Goal: Task Accomplishment & Management: Use online tool/utility

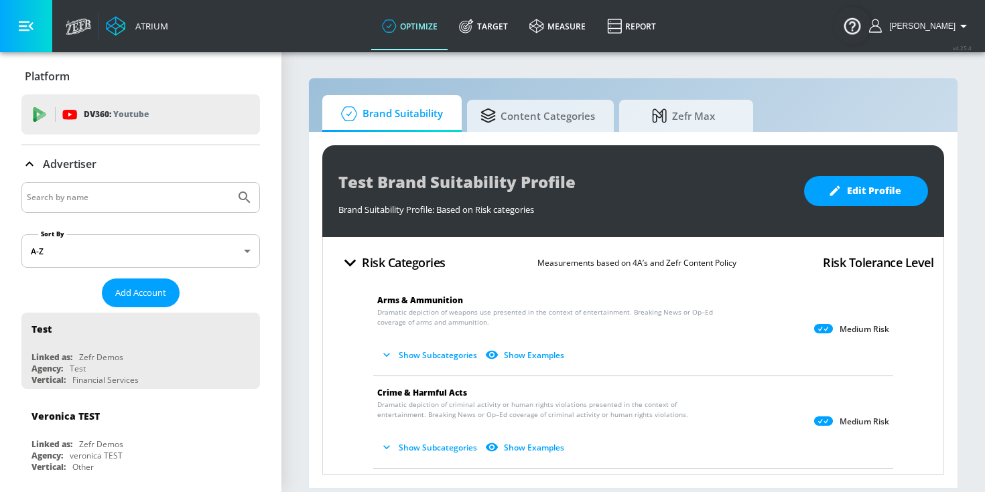
click at [170, 193] on input "Search by name" at bounding box center [128, 197] width 203 height 17
type input "disney"
click at [230, 183] on button "Submit Search" at bounding box center [244, 197] width 29 height 29
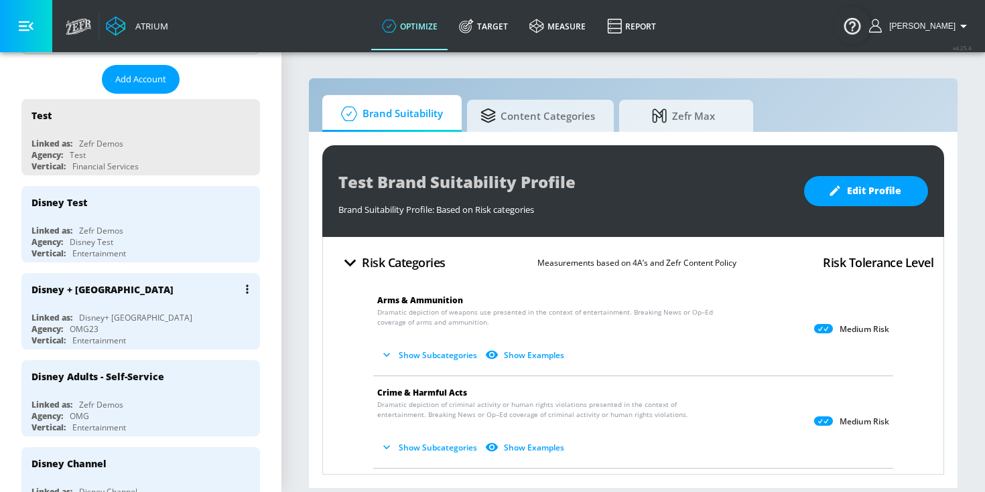
scroll to position [218, 0]
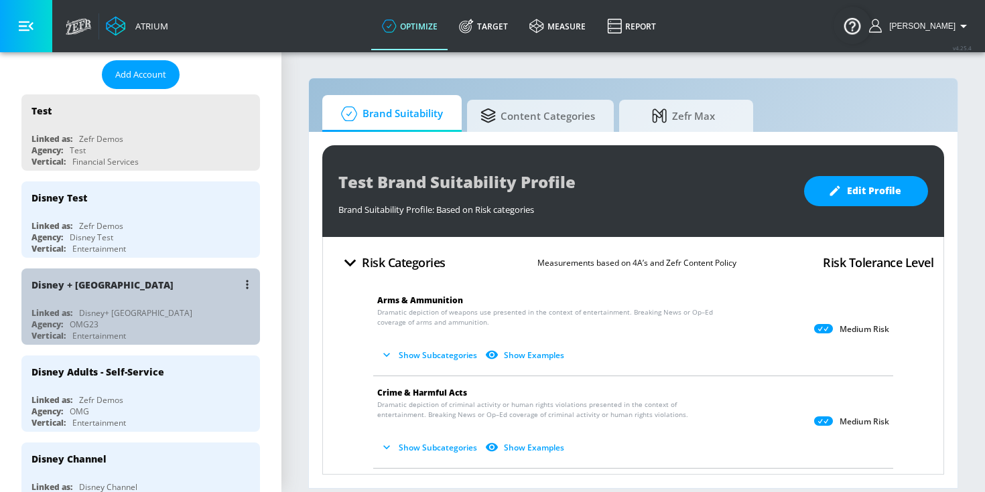
click at [170, 312] on div "Linked as: Disney+ [GEOGRAPHIC_DATA]" at bounding box center [143, 313] width 225 height 11
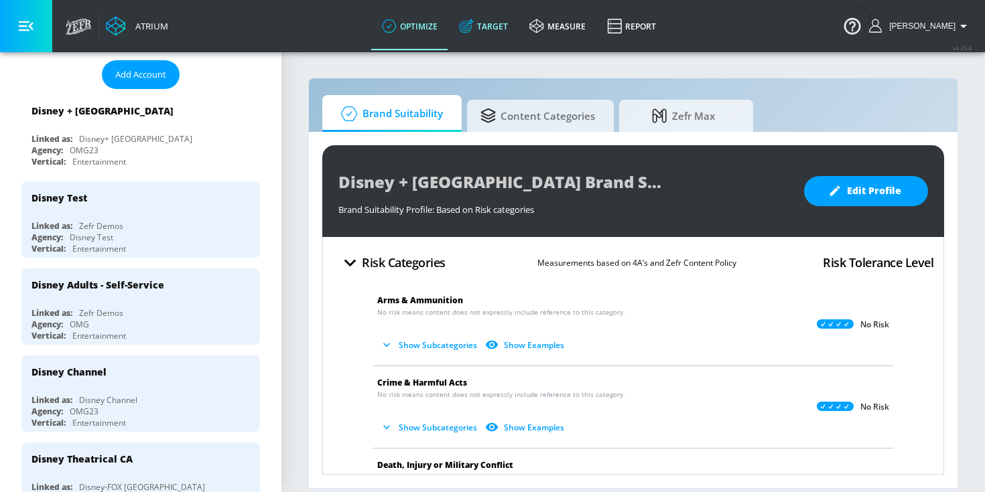
click at [493, 25] on link "Target" at bounding box center [483, 26] width 70 height 48
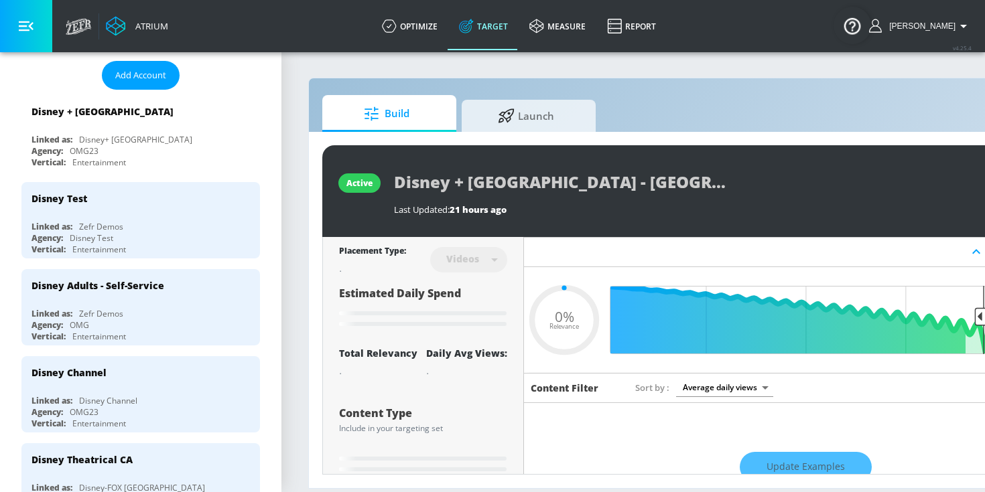
type input "0.05"
click at [495, 126] on span "Launch" at bounding box center [526, 114] width 102 height 32
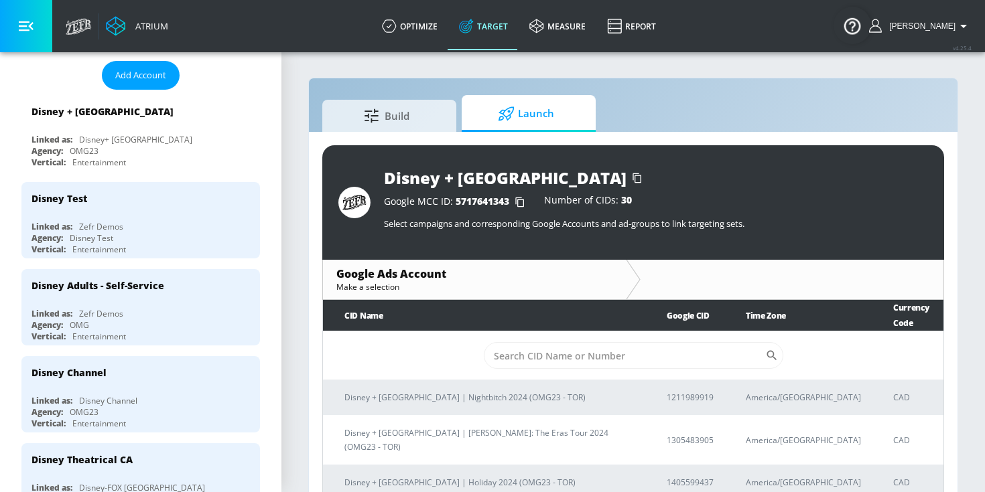
click at [557, 332] on td "​" at bounding box center [633, 356] width 620 height 49
click at [553, 342] on input "Sort By" at bounding box center [624, 355] width 281 height 27
paste input "2318691862"
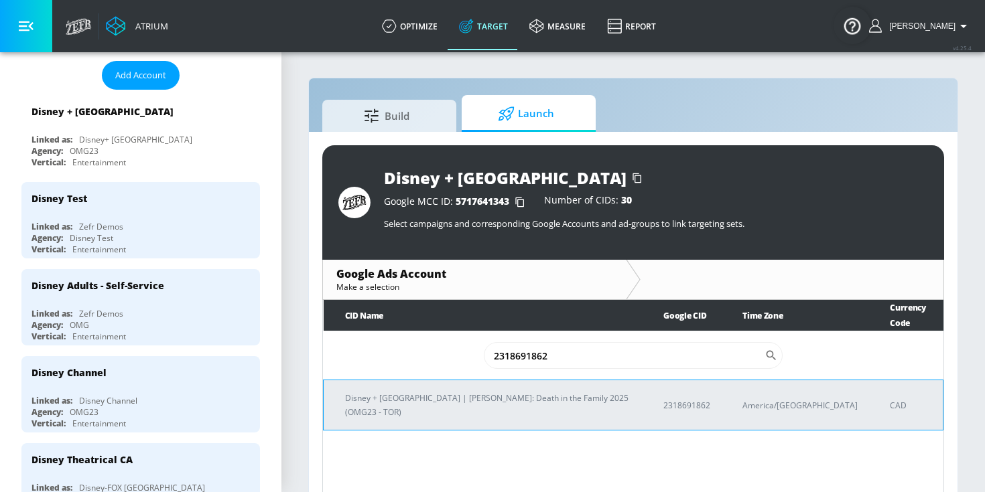
type input "2318691862"
click at [515, 394] on td "Disney + [GEOGRAPHIC_DATA] | [PERSON_NAME]: Death in the Family 2025 (OMG23 - T…" at bounding box center [483, 406] width 319 height 50
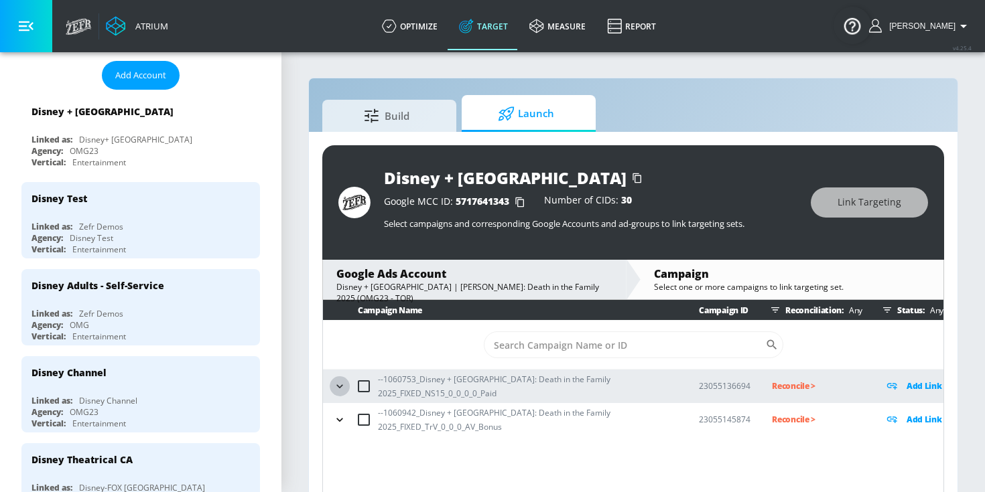
click at [340, 382] on icon "button" at bounding box center [339, 386] width 13 height 13
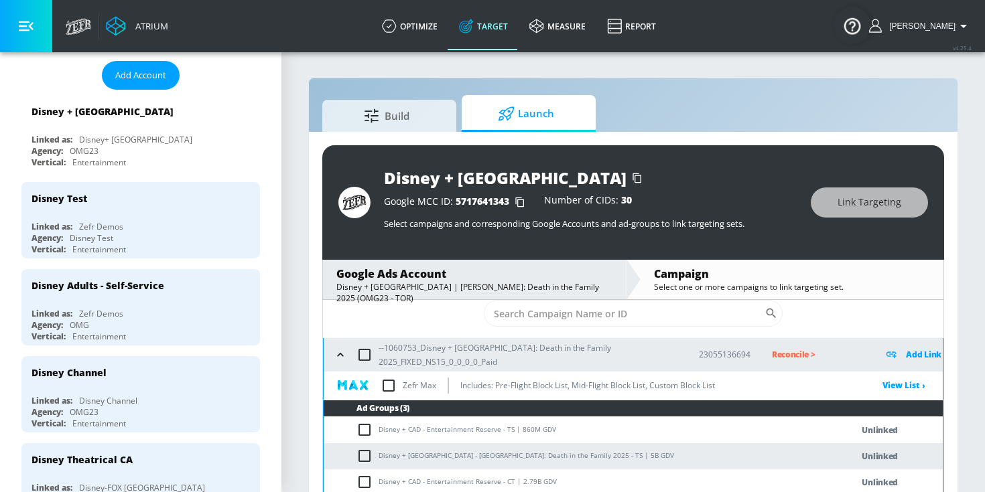
scroll to position [64, 0]
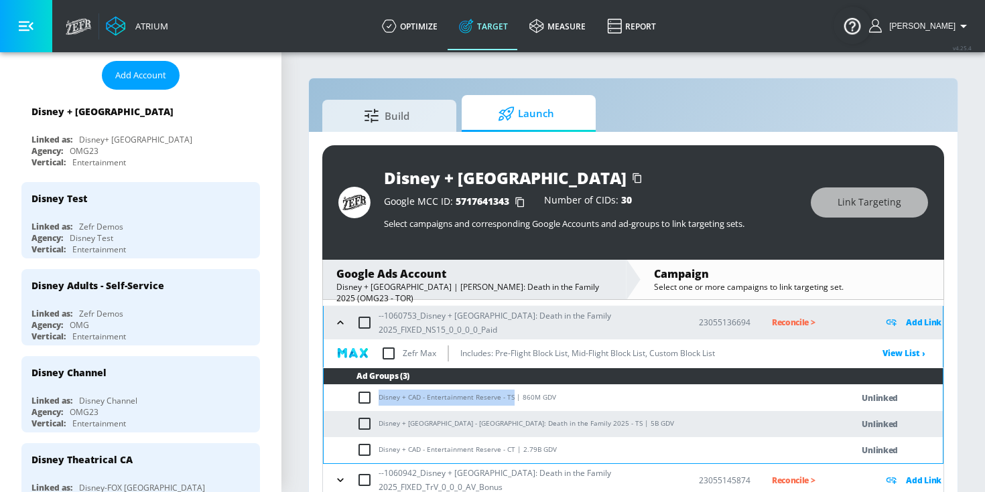
drag, startPoint x: 510, startPoint y: 398, endPoint x: 378, endPoint y: 400, distance: 132.0
click at [378, 400] on td "Disney + CAD - Entertainment Reserve - TS | 860M GDV" at bounding box center [574, 398] width 501 height 26
copy td "Disney + CAD - Entertainment Reserve - TS"
click at [363, 393] on input "checkbox" at bounding box center [367, 398] width 22 height 16
checkbox input "true"
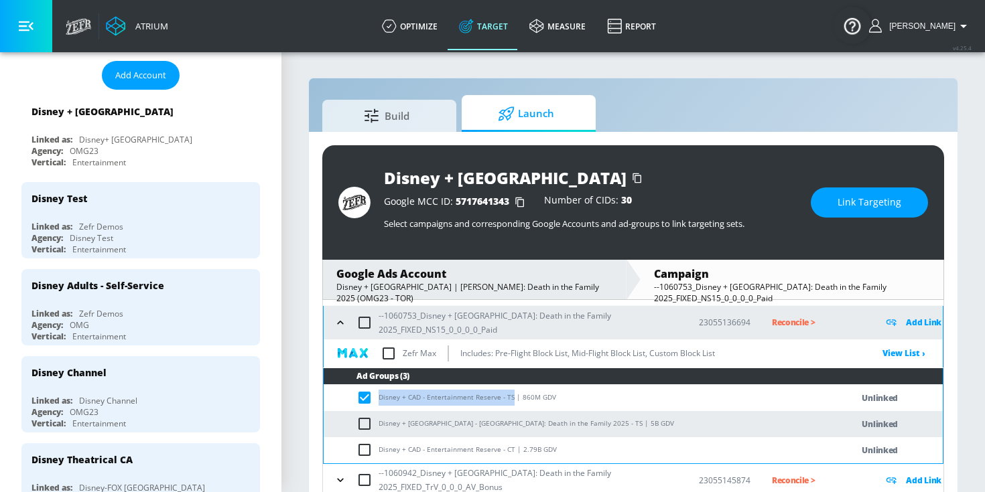
click at [893, 198] on span "Link Targeting" at bounding box center [870, 202] width 64 height 17
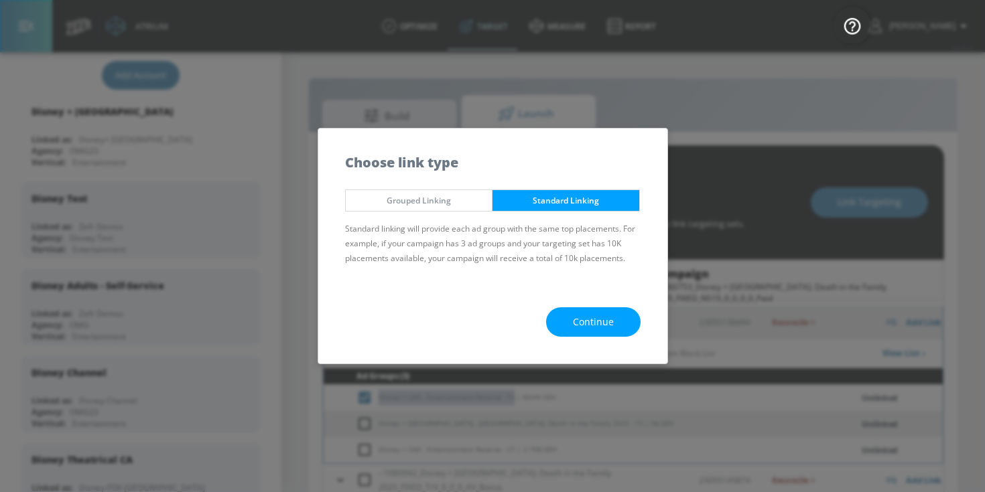
click at [604, 320] on span "Continue" at bounding box center [593, 322] width 41 height 17
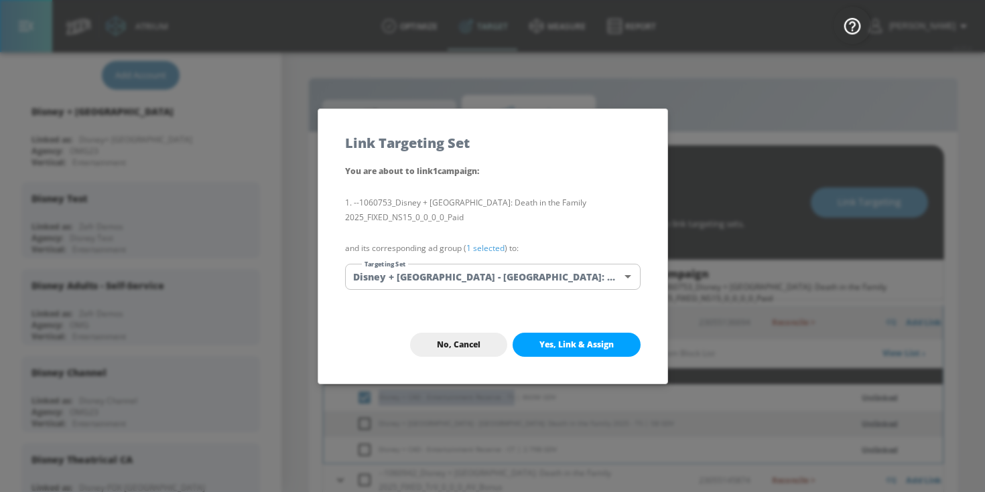
click at [476, 249] on link "1 selected" at bounding box center [485, 248] width 38 height 11
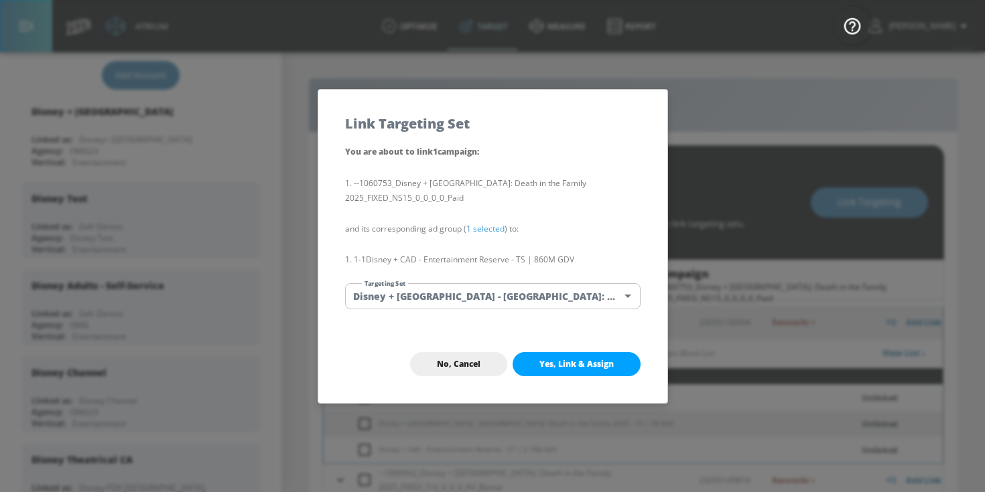
click at [465, 302] on body "Atrium optimize Target measure Report optimize Target measure Report v 4.25.4 […" at bounding box center [492, 256] width 985 height 512
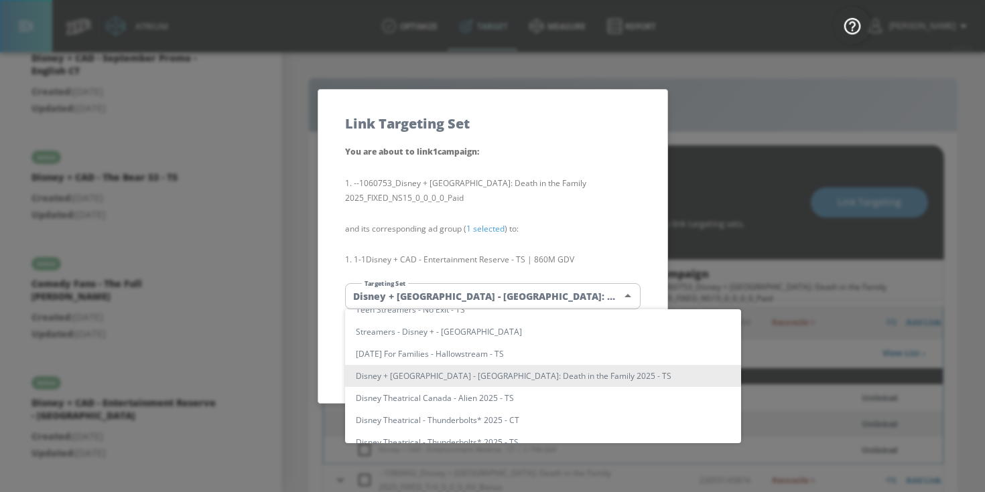
scroll to position [918, 0]
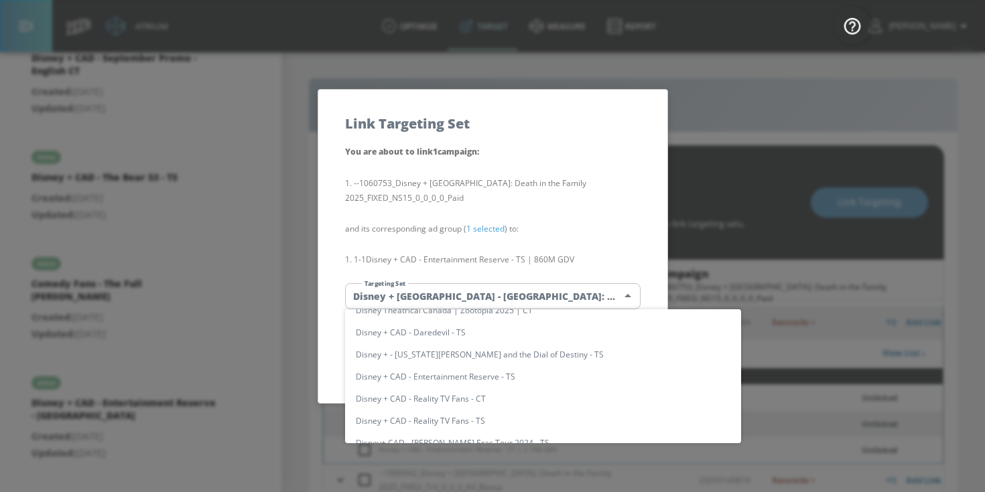
click at [448, 376] on li "Disney + CAD - Entertainment Reserve - TS" at bounding box center [543, 377] width 396 height 22
type input "06319426-4131-4544-aace-cc404e039be4"
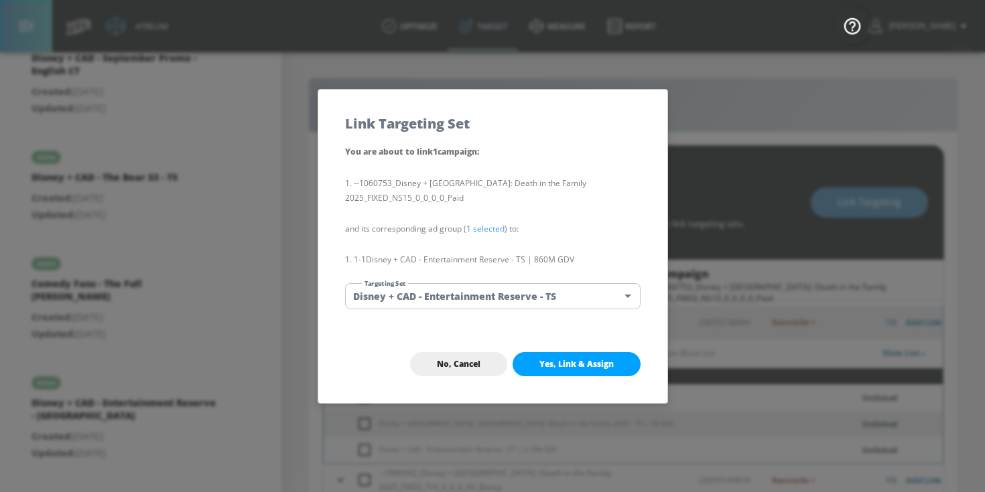
click at [561, 369] on span "Yes, Link & Assign" at bounding box center [576, 364] width 74 height 11
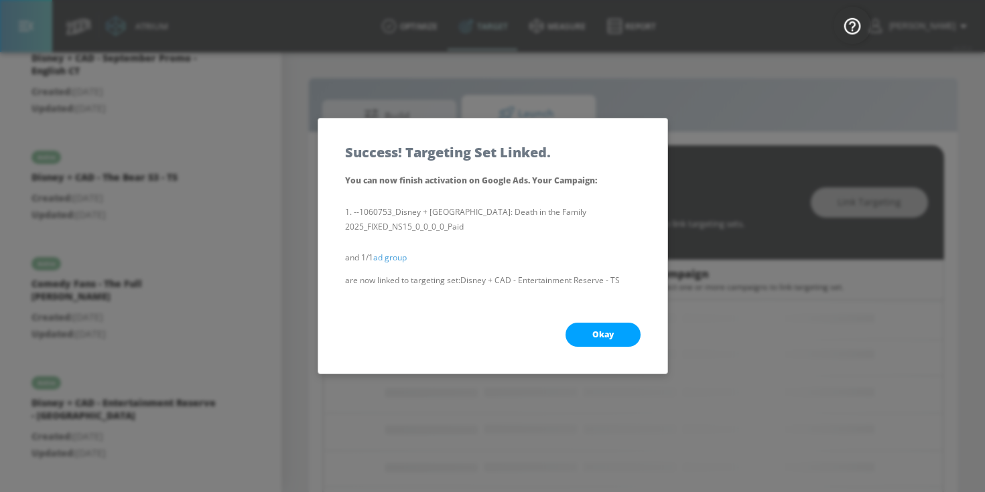
scroll to position [0, 0]
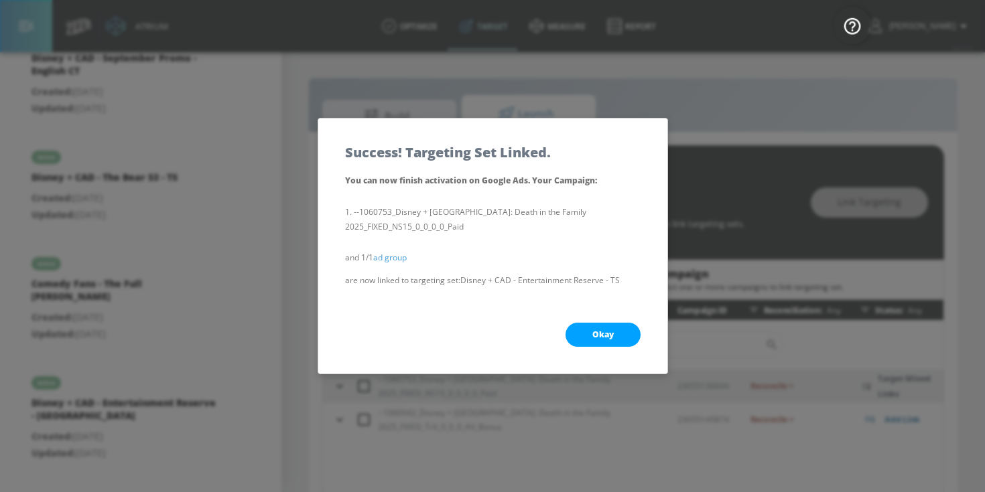
click at [587, 338] on button "Okay" at bounding box center [603, 335] width 75 height 24
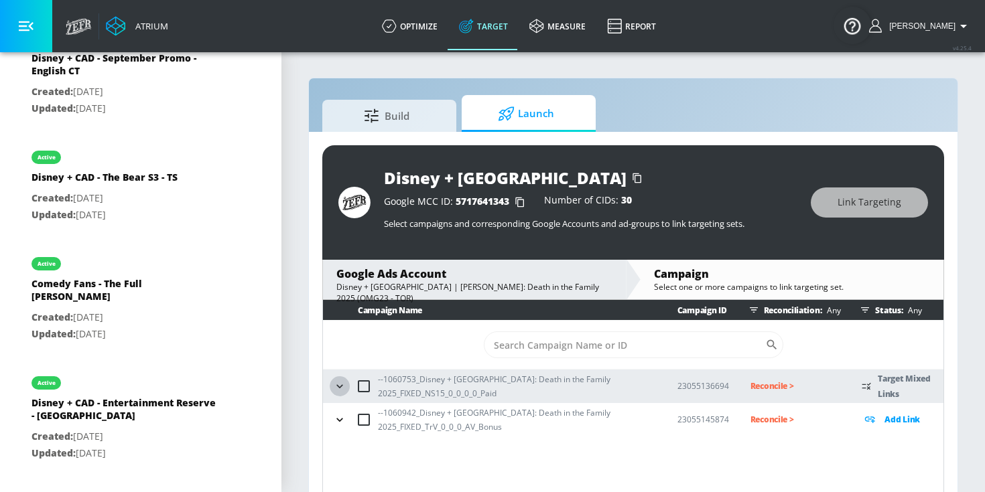
click at [341, 385] on icon "button" at bounding box center [339, 386] width 13 height 13
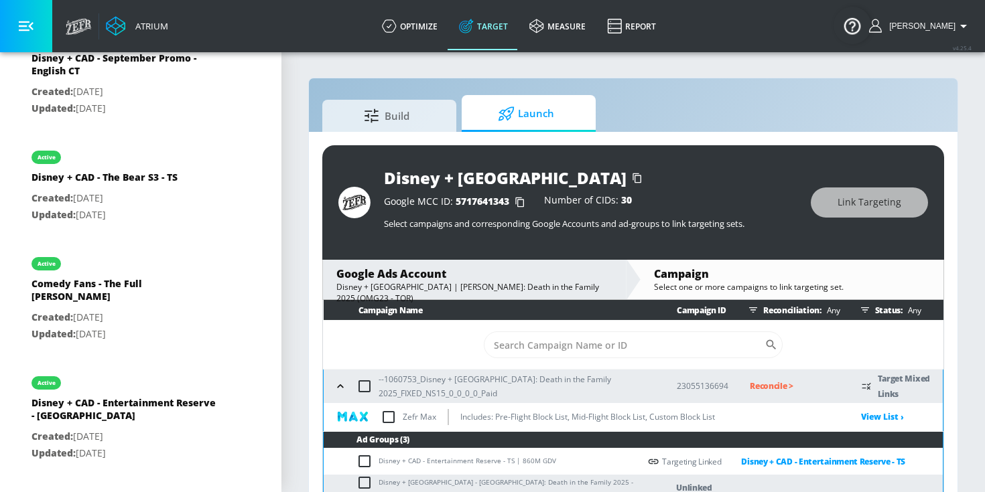
scroll to position [64, 0]
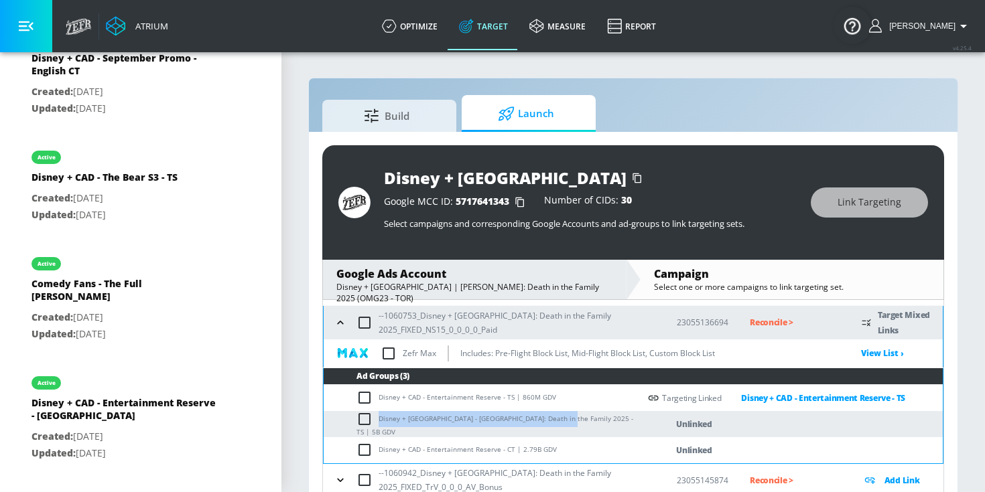
drag, startPoint x: 379, startPoint y: 422, endPoint x: 563, endPoint y: 423, distance: 184.3
click at [563, 423] on td "Disney + [GEOGRAPHIC_DATA] - [GEOGRAPHIC_DATA]: Death in the Family 2025 - TS |…" at bounding box center [482, 424] width 316 height 26
copy td "Disney + [GEOGRAPHIC_DATA] - [GEOGRAPHIC_DATA]: Death in the Family 2025 - TS"
click at [367, 421] on input "checkbox" at bounding box center [367, 419] width 22 height 16
checkbox input "true"
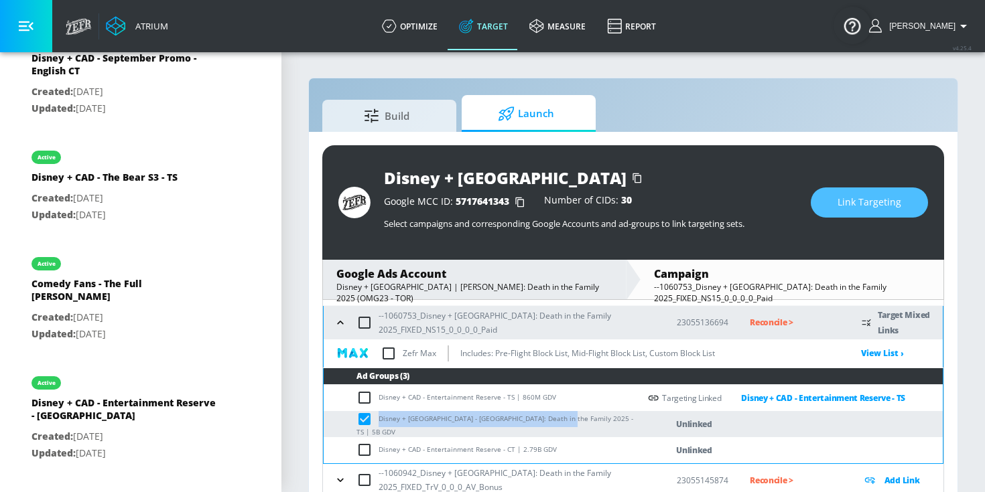
click at [840, 205] on span "Link Targeting" at bounding box center [870, 202] width 64 height 17
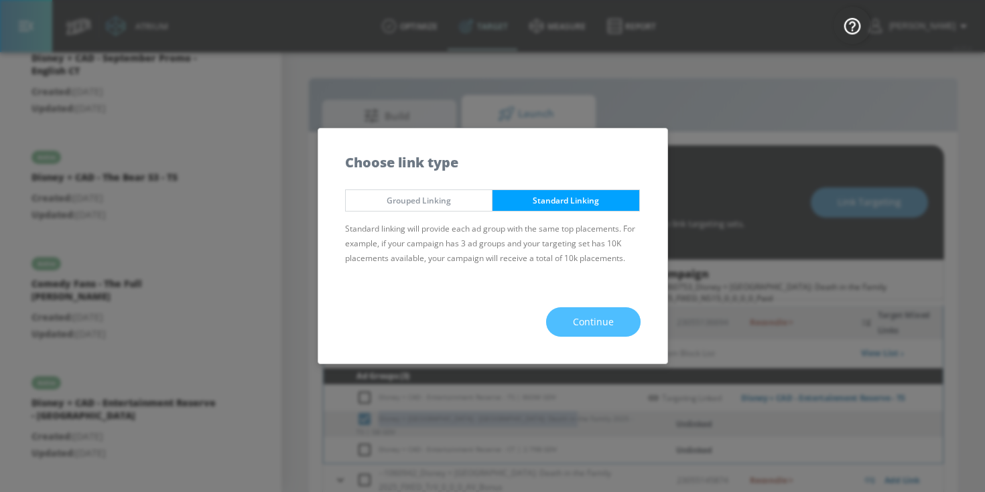
click at [607, 314] on span "Continue" at bounding box center [593, 322] width 41 height 17
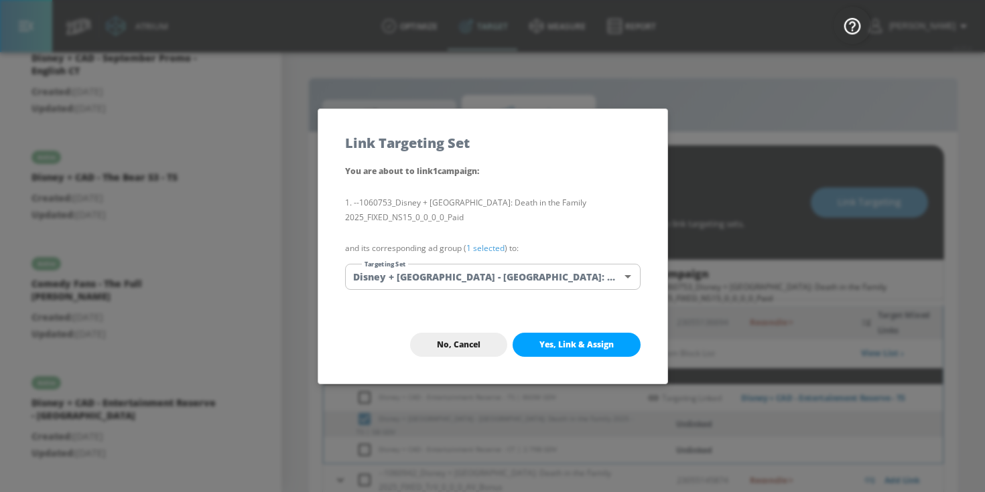
click at [497, 246] on link "1 selected" at bounding box center [485, 248] width 38 height 11
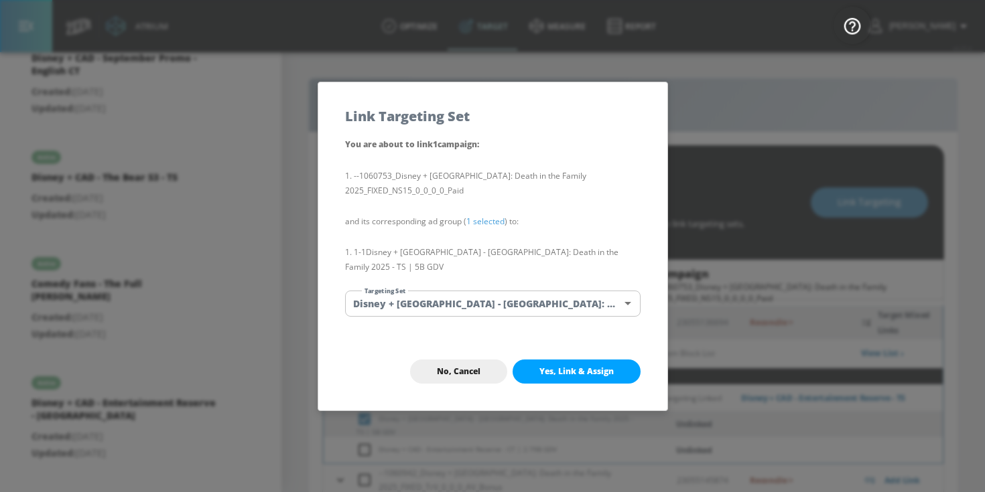
click at [482, 284] on body "Atrium optimize Target measure Report optimize Target measure Report v 4.25.4 […" at bounding box center [492, 256] width 985 height 512
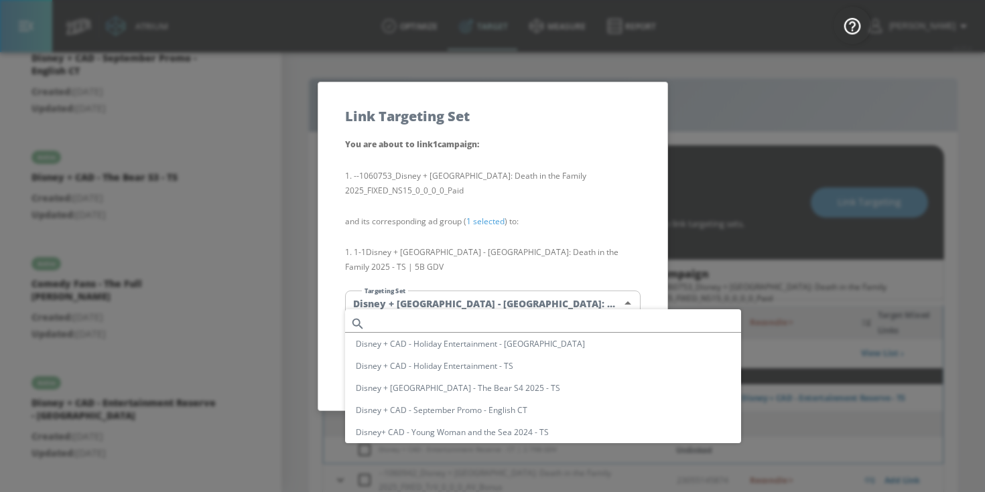
scroll to position [277, 0]
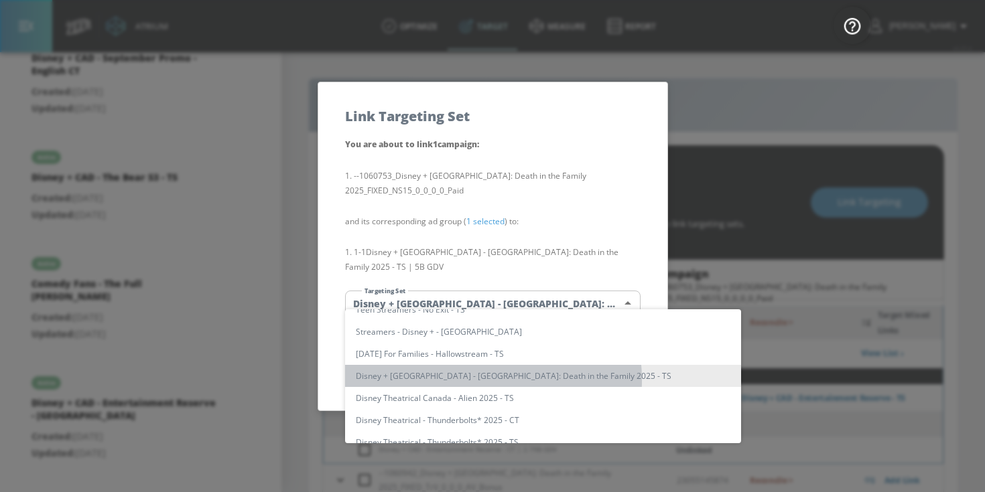
click at [468, 381] on li "Disney + [GEOGRAPHIC_DATA] - [GEOGRAPHIC_DATA]: Death in the Family 2025 - TS" at bounding box center [543, 376] width 396 height 22
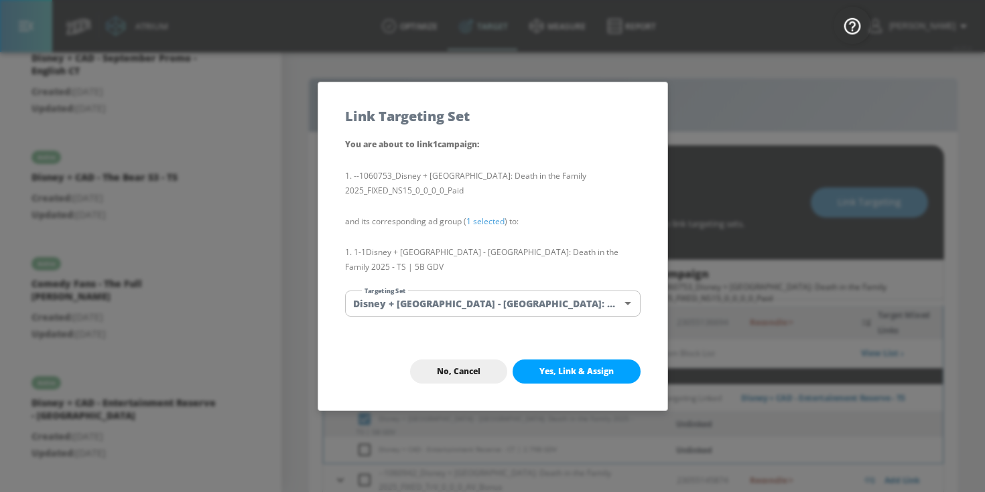
click at [557, 367] on span "Yes, Link & Assign" at bounding box center [576, 372] width 74 height 11
checkbox input "false"
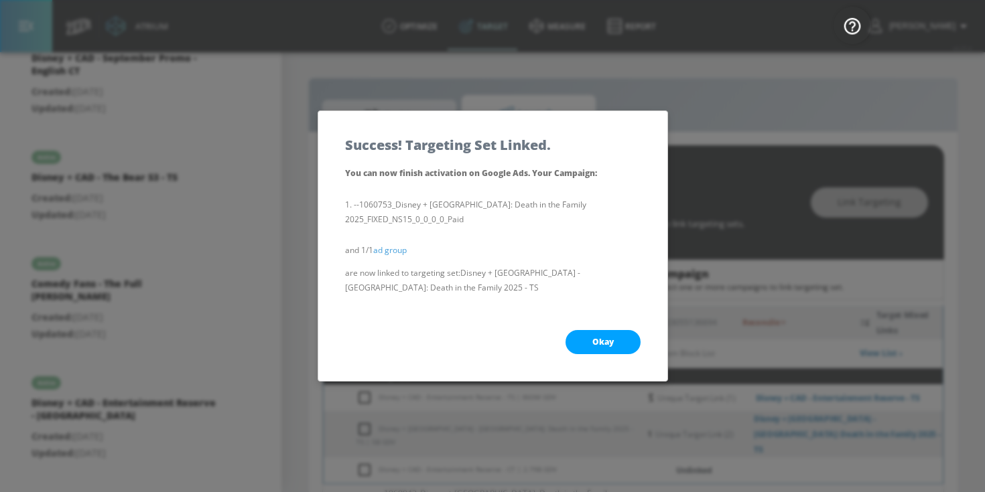
click at [585, 340] on button "Okay" at bounding box center [603, 342] width 75 height 24
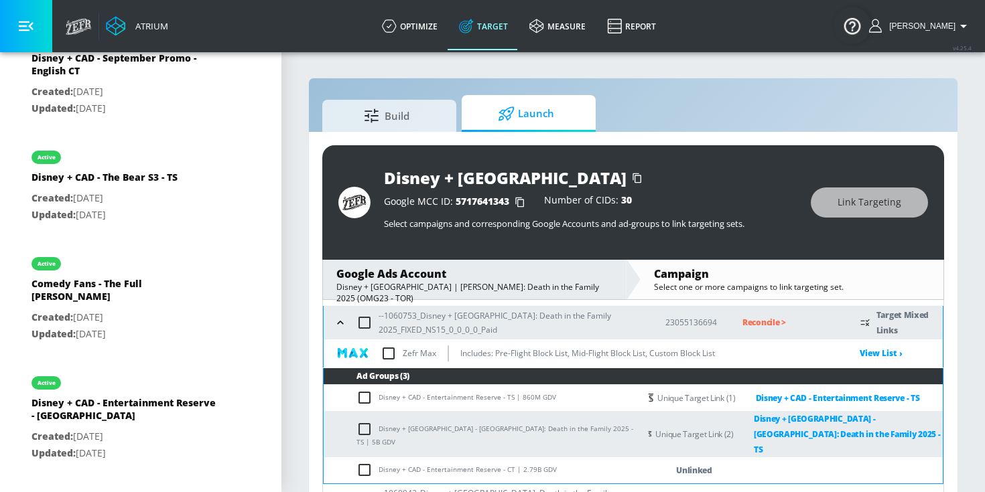
drag, startPoint x: 378, startPoint y: 454, endPoint x: 393, endPoint y: 454, distance: 15.4
click at [393, 458] on td "Disney + CAD - Entertainment Reserve - CT | 2.79B GDV" at bounding box center [482, 471] width 316 height 26
drag, startPoint x: 380, startPoint y: 453, endPoint x: 512, endPoint y: 452, distance: 132.0
click at [512, 458] on td "Disney + CAD - Entertainment Reserve - CT | 2.79B GDV" at bounding box center [482, 471] width 316 height 26
copy td "Disney + CAD - Entertainment Reserve - [GEOGRAPHIC_DATA]"
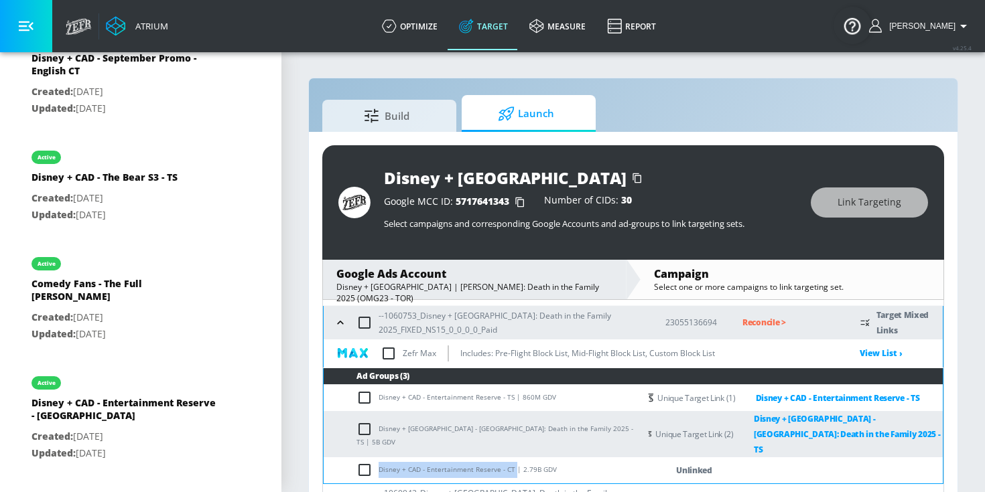
click at [369, 462] on input "checkbox" at bounding box center [367, 470] width 22 height 16
checkbox input "true"
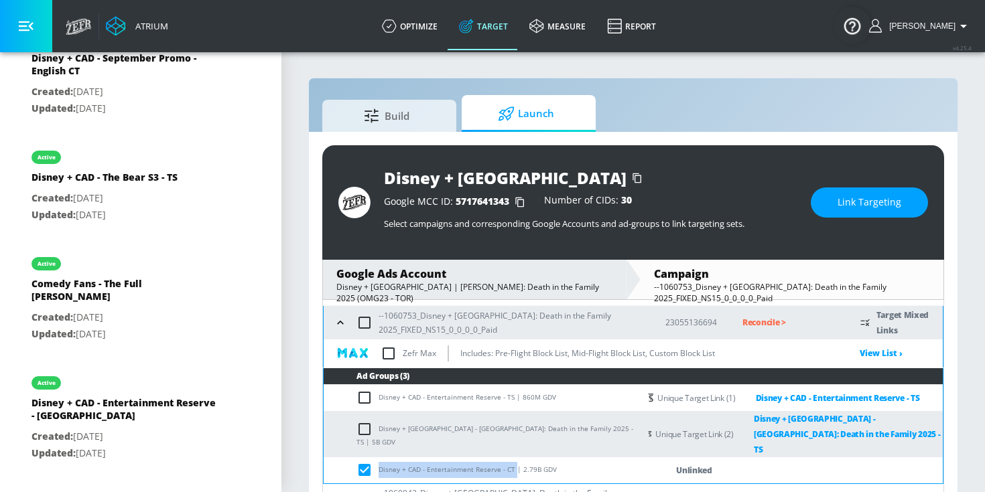
click at [860, 201] on span "Link Targeting" at bounding box center [870, 202] width 64 height 17
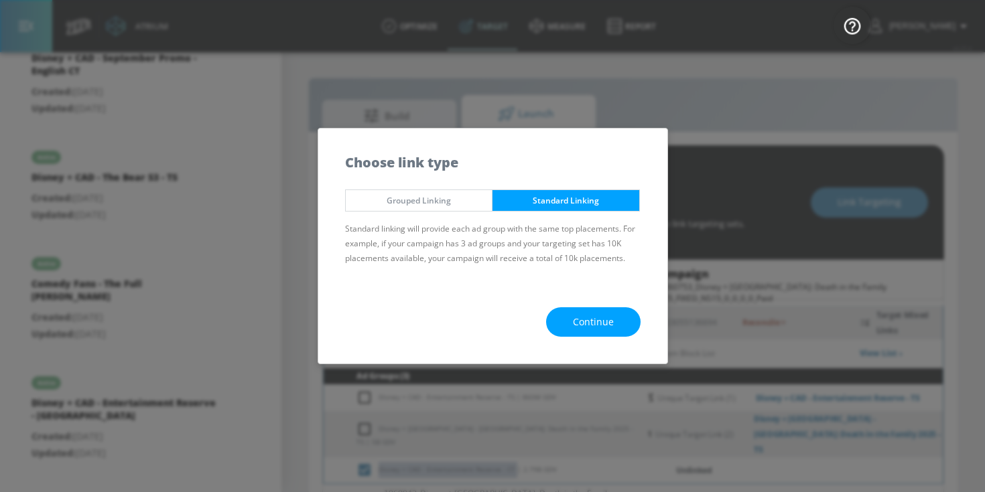
click at [614, 327] on button "Continue" at bounding box center [593, 323] width 94 height 30
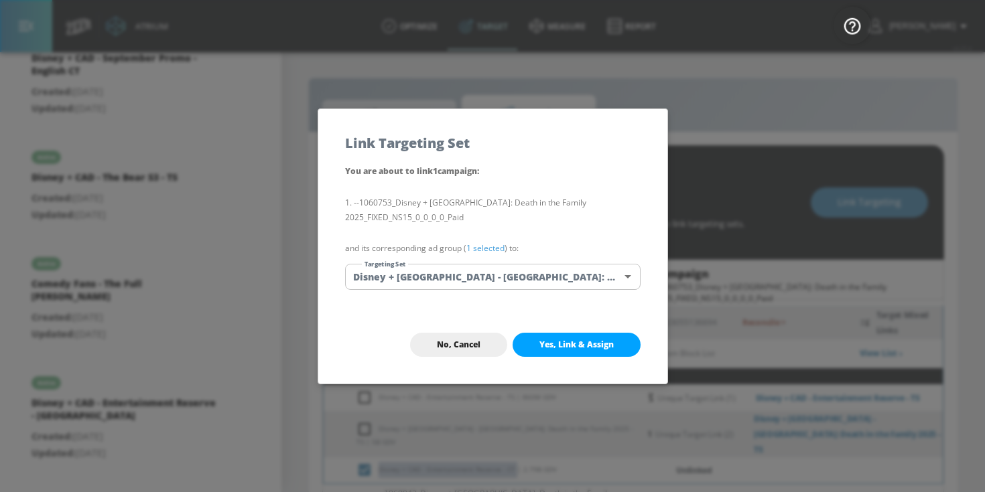
click at [492, 243] on link "1 selected" at bounding box center [485, 248] width 38 height 11
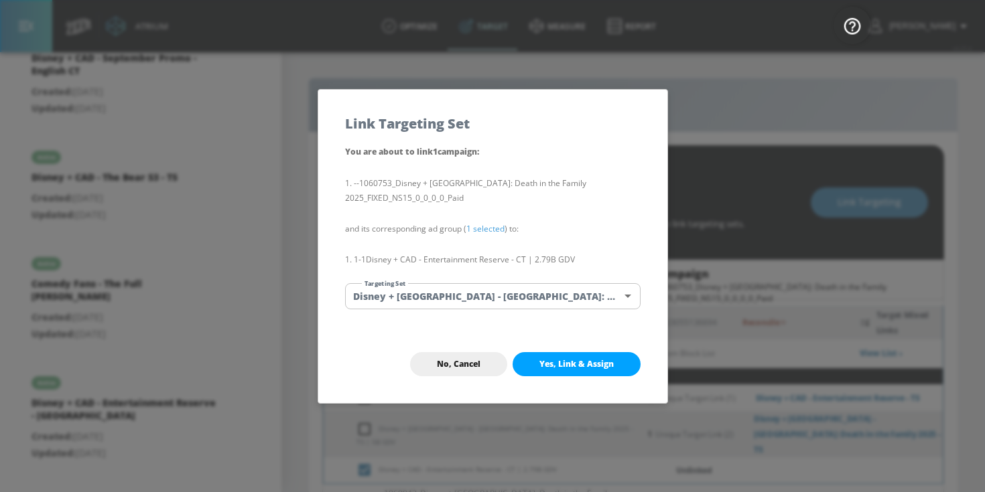
click at [467, 288] on body "Atrium optimize Target measure Report optimize Target measure Report v 4.25.4 […" at bounding box center [492, 256] width 985 height 512
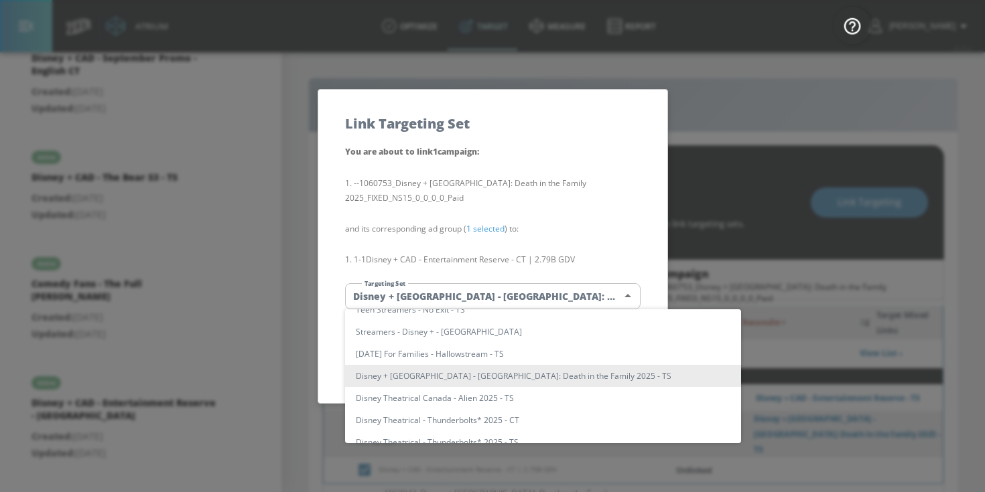
scroll to position [1332, 0]
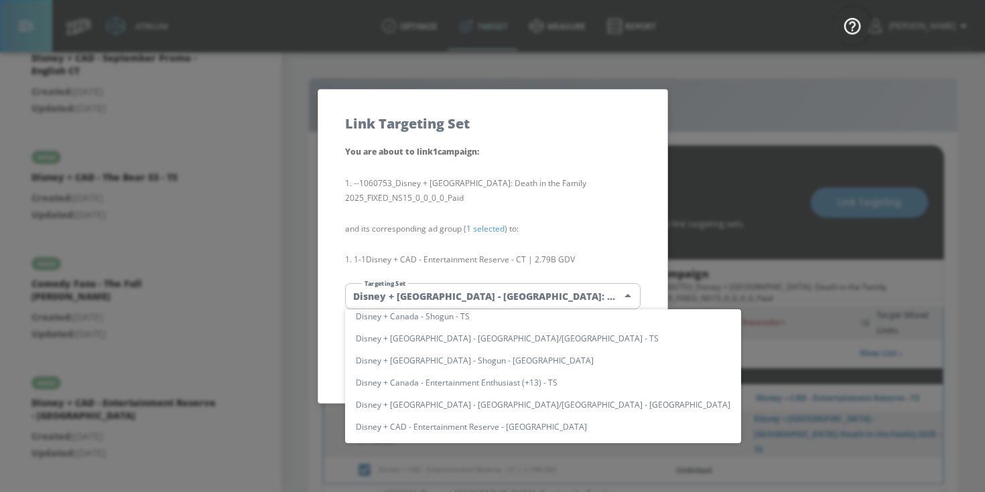
click at [453, 427] on li "Disney + CAD - Entertainment Reserve - [GEOGRAPHIC_DATA]" at bounding box center [543, 427] width 396 height 22
type input "d12ecb12-f411-4d75-8486-a97410d9b623"
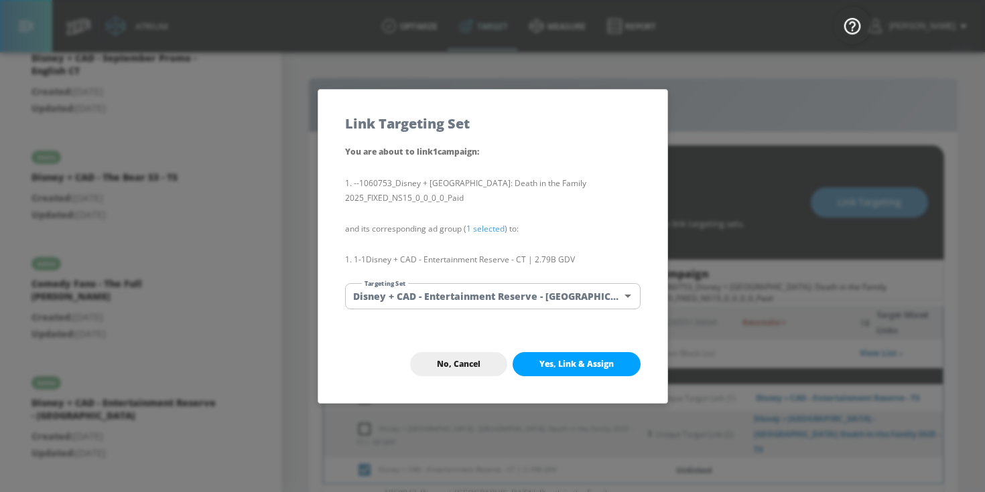
click at [566, 360] on span "Yes, Link & Assign" at bounding box center [576, 364] width 74 height 11
checkbox input "false"
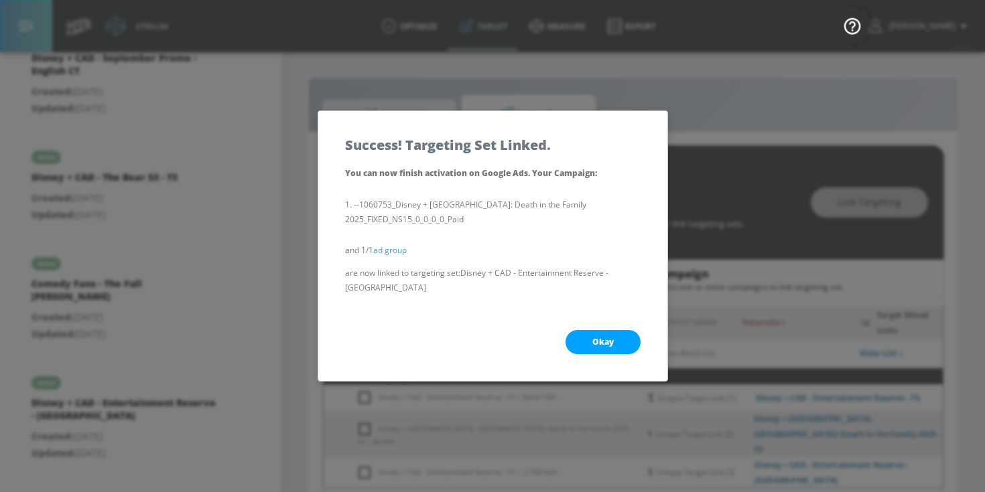
click at [598, 340] on span "Okay" at bounding box center [602, 342] width 21 height 11
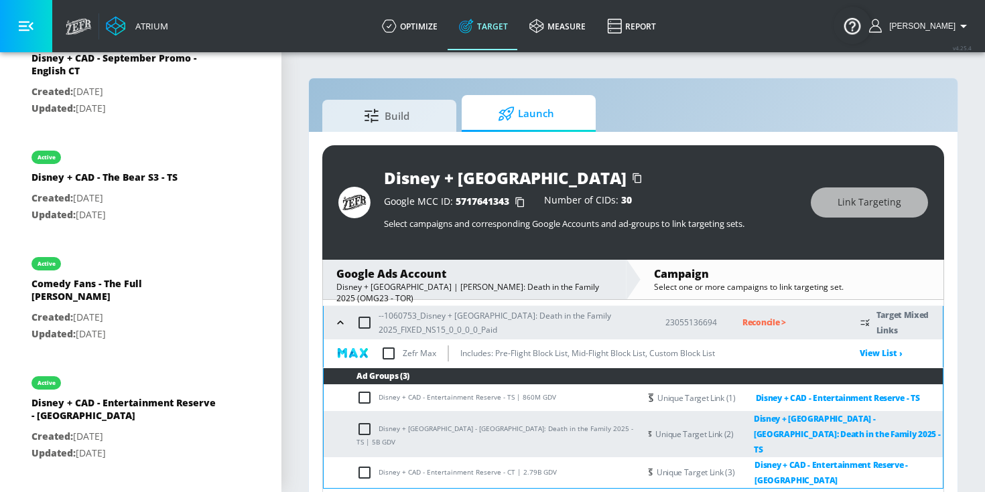
click at [342, 323] on icon "button" at bounding box center [340, 322] width 6 height 3
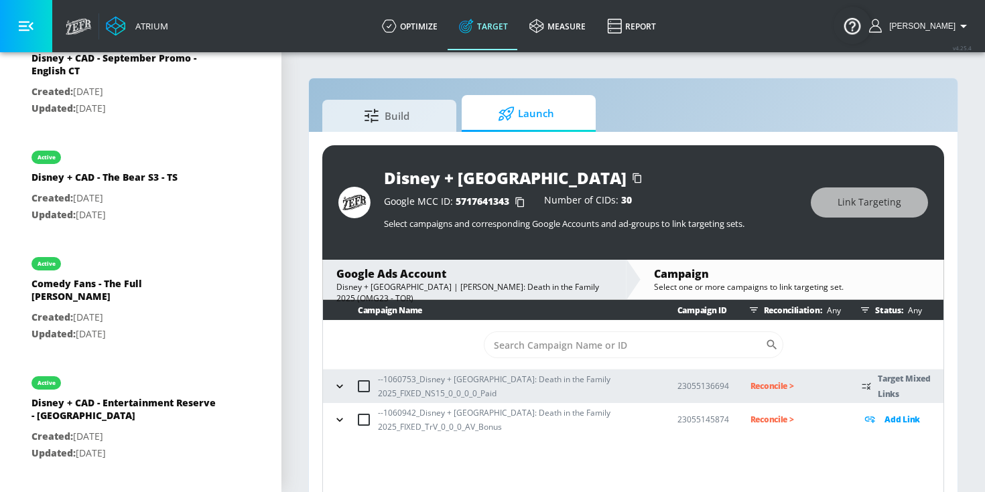
scroll to position [0, 0]
click at [338, 419] on icon "button" at bounding box center [339, 419] width 13 height 13
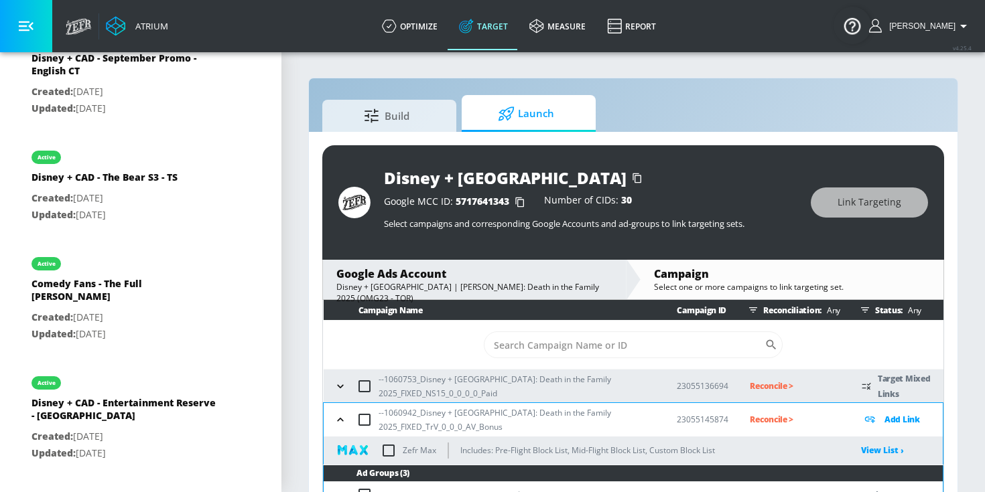
scroll to position [64, 0]
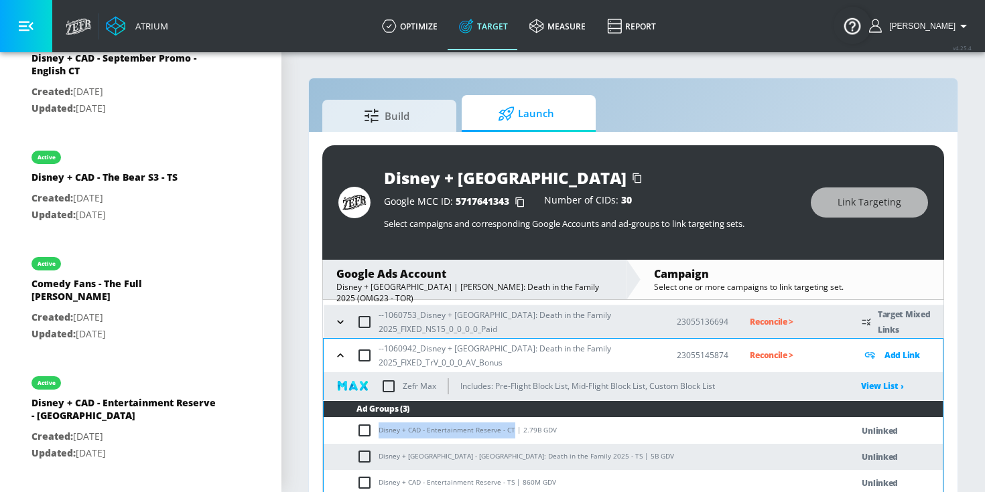
drag, startPoint x: 380, startPoint y: 431, endPoint x: 510, endPoint y: 435, distance: 130.0
click at [510, 435] on td "Disney + CAD - Entertainment Reserve - CT | 2.79B GDV" at bounding box center [574, 431] width 501 height 26
copy td "Disney + CAD - Entertainment Reserve - [GEOGRAPHIC_DATA]"
click at [369, 431] on input "checkbox" at bounding box center [367, 431] width 22 height 16
checkbox input "true"
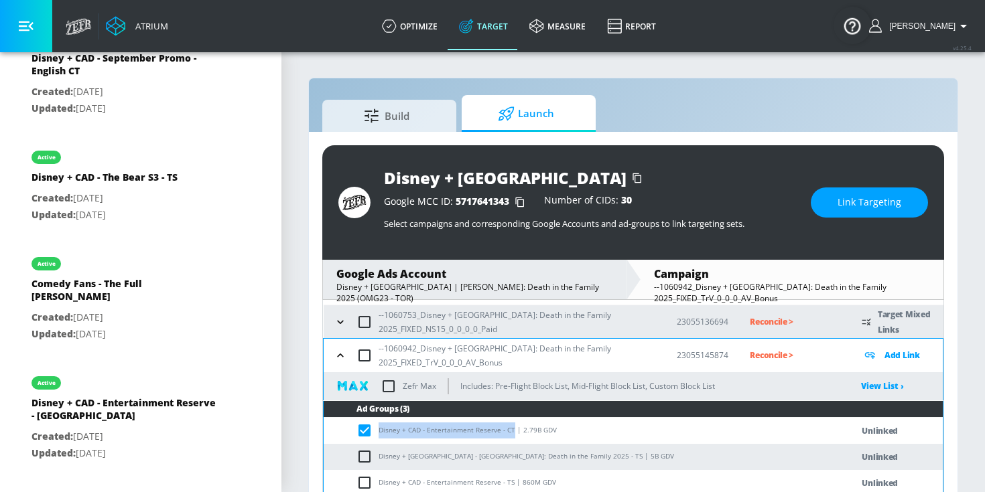
click at [878, 202] on span "Link Targeting" at bounding box center [870, 202] width 64 height 17
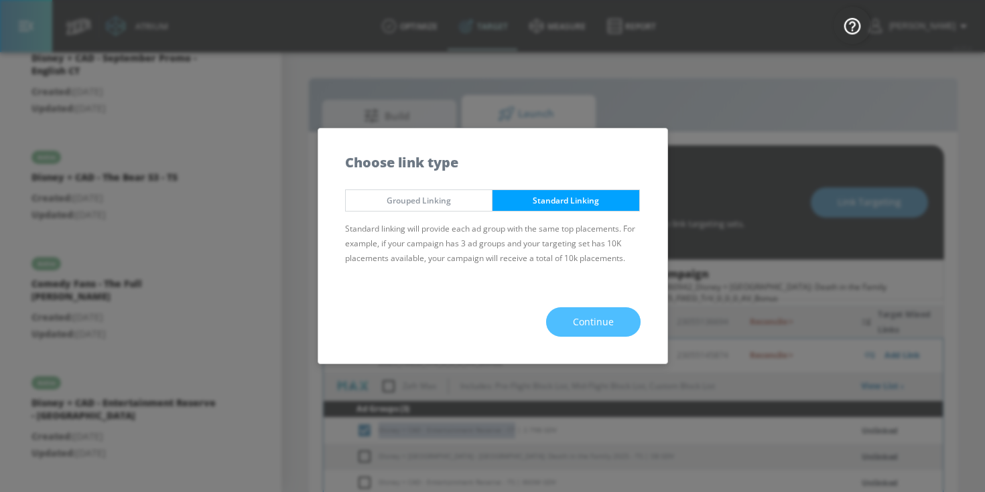
click at [612, 330] on span "Continue" at bounding box center [593, 322] width 41 height 17
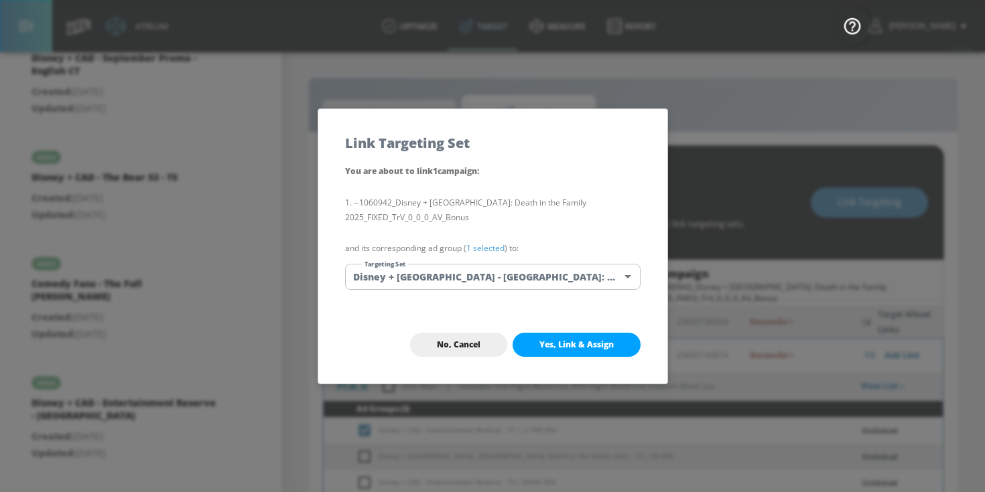
click at [492, 248] on link "1 selected" at bounding box center [485, 248] width 38 height 11
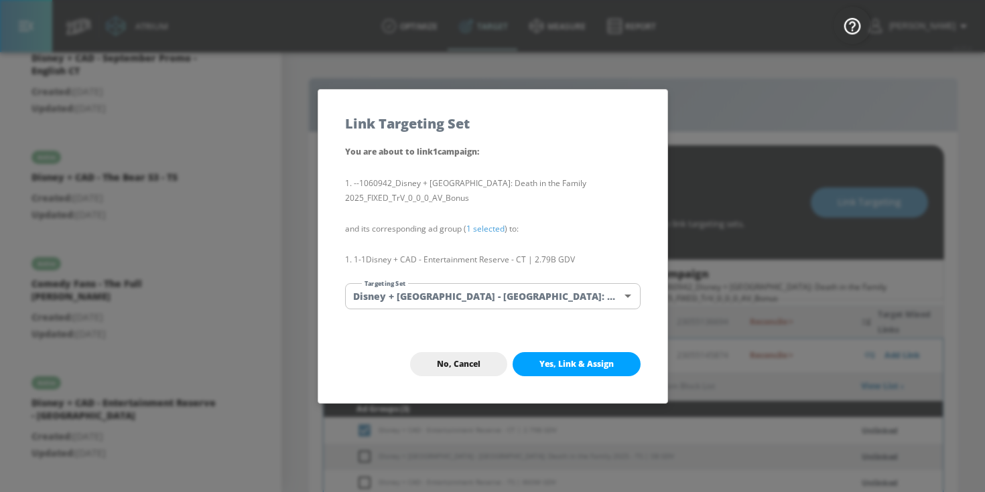
click at [487, 289] on body "Atrium optimize Target measure Report optimize Target measure Report v 4.25.4 […" at bounding box center [492, 256] width 985 height 512
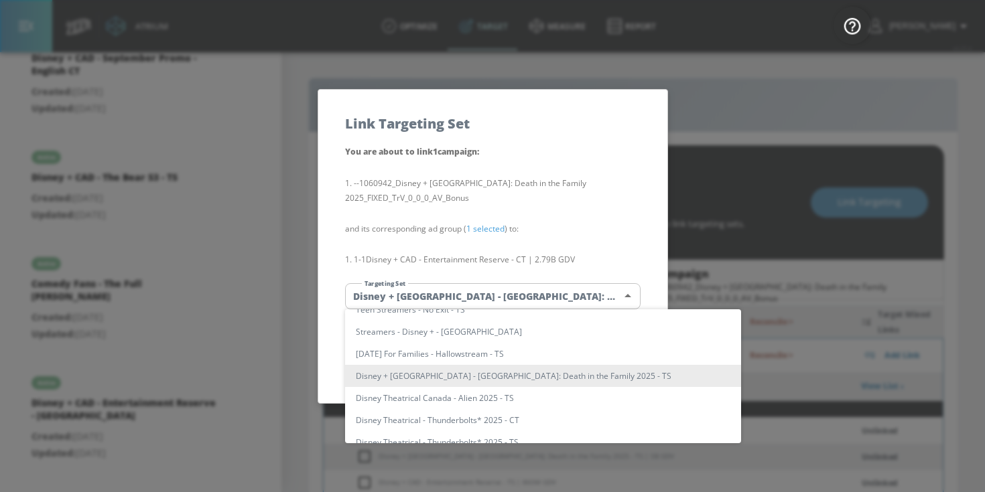
scroll to position [1332, 0]
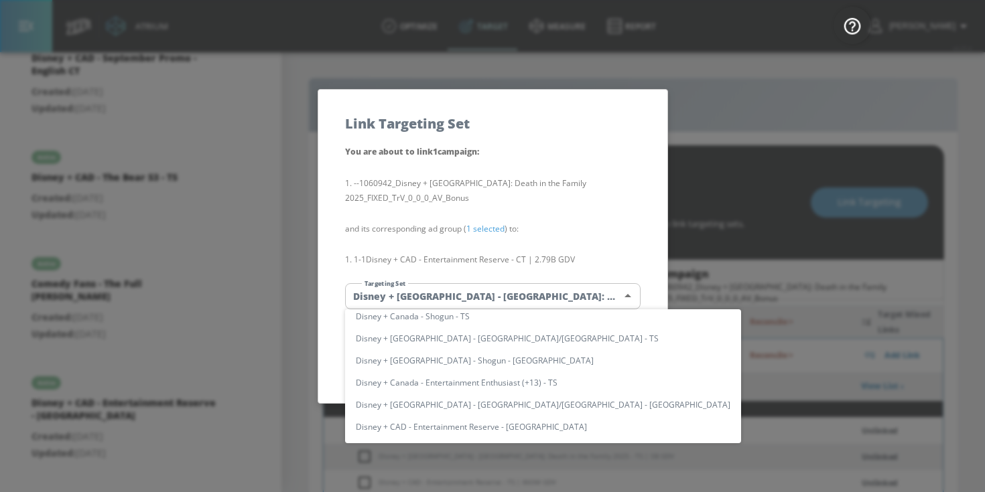
click at [484, 435] on li "Disney + CAD - Entertainment Reserve - [GEOGRAPHIC_DATA]" at bounding box center [543, 427] width 396 height 22
type input "d12ecb12-f411-4d75-8486-a97410d9b623"
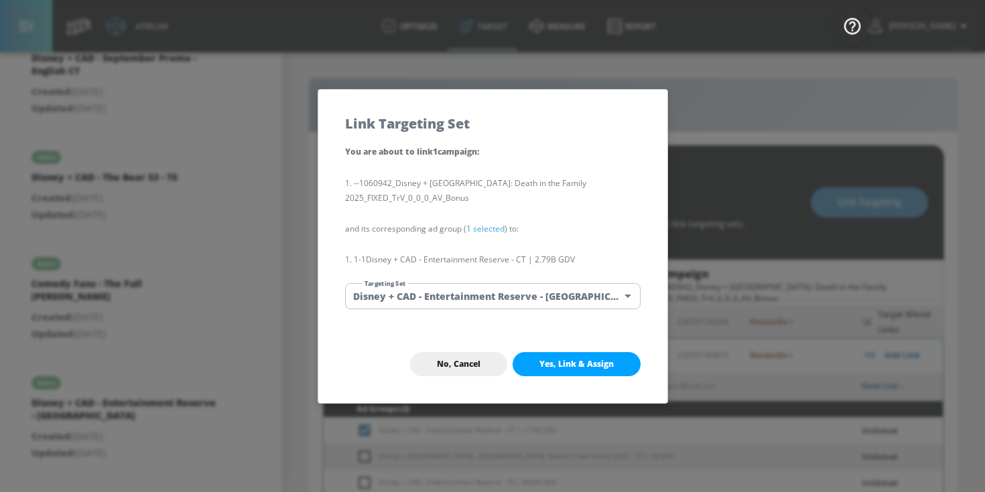
click at [561, 366] on span "Yes, Link & Assign" at bounding box center [576, 364] width 74 height 11
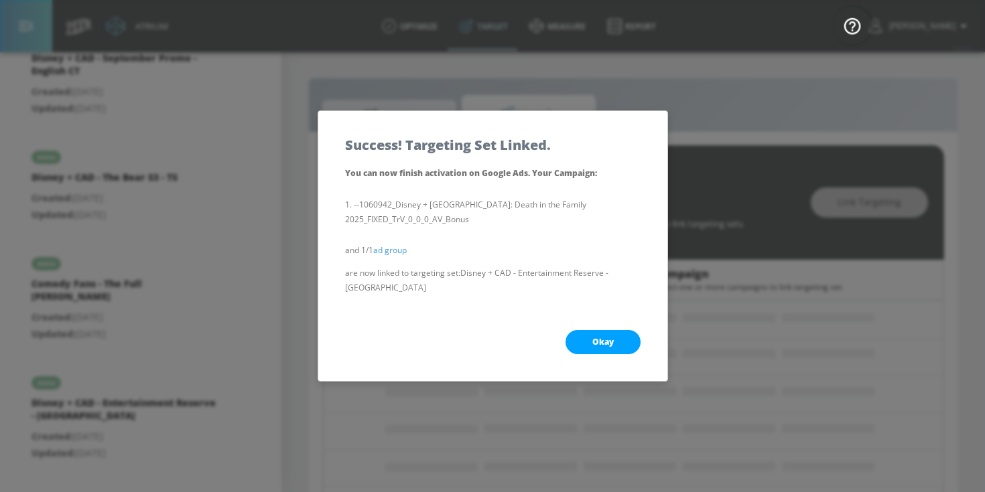
scroll to position [0, 0]
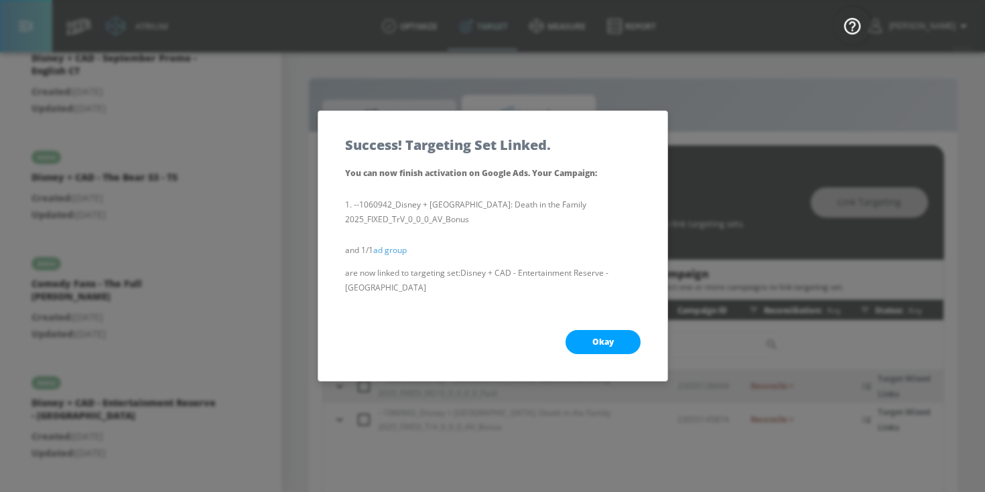
click at [587, 334] on button "Okay" at bounding box center [603, 342] width 75 height 24
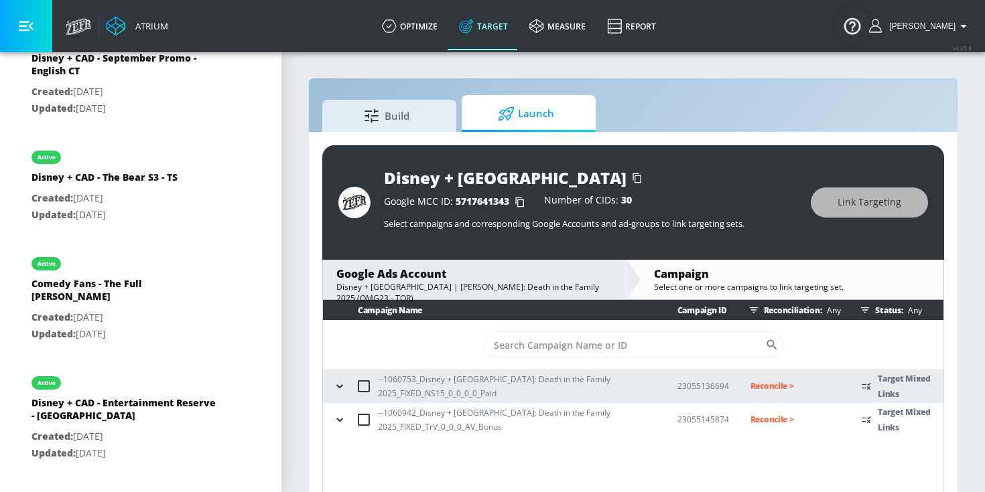
click at [338, 421] on icon "button" at bounding box center [339, 419] width 13 height 13
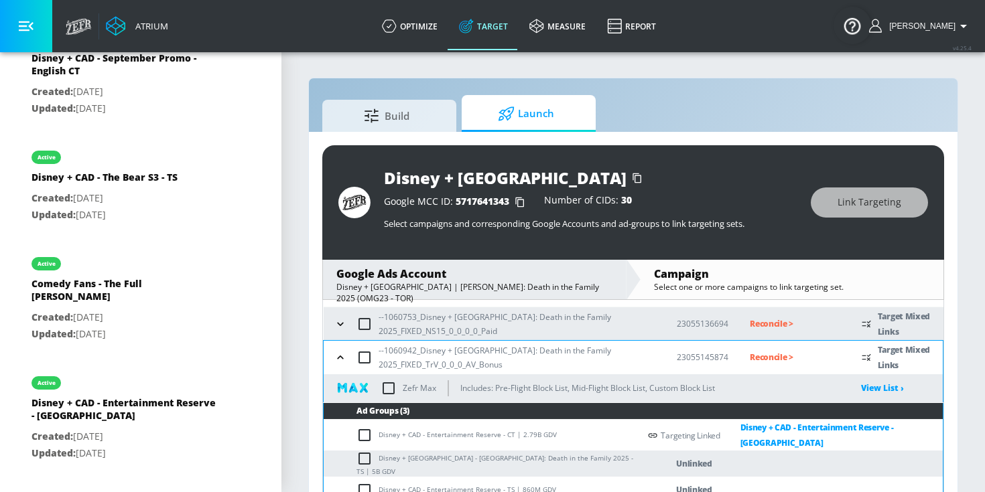
scroll to position [64, 0]
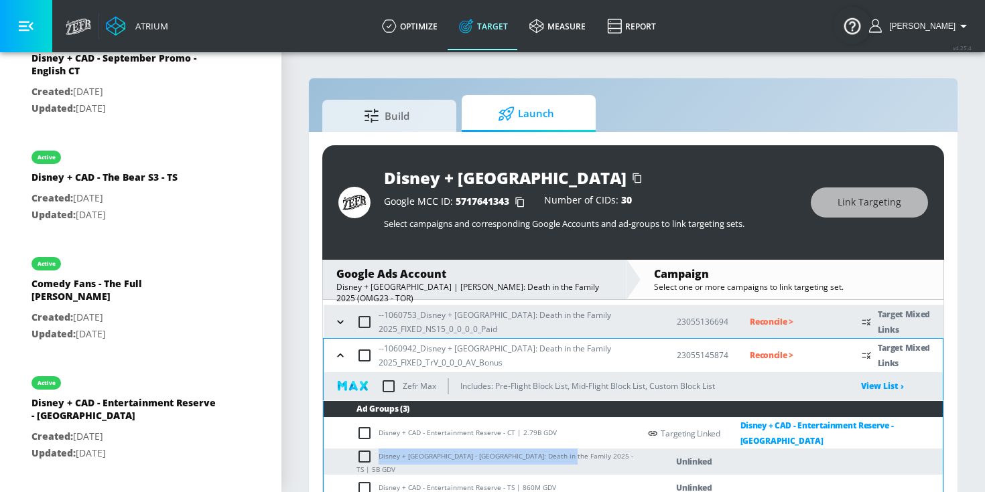
drag, startPoint x: 379, startPoint y: 456, endPoint x: 563, endPoint y: 454, distance: 183.6
click at [563, 454] on td "Disney + [GEOGRAPHIC_DATA] - [GEOGRAPHIC_DATA]: Death in the Family 2025 - TS |…" at bounding box center [482, 462] width 316 height 26
copy td "Disney + [GEOGRAPHIC_DATA] - [GEOGRAPHIC_DATA]: Death in the Family 2025 - TS"
click at [370, 458] on input "checkbox" at bounding box center [367, 457] width 22 height 16
checkbox input "true"
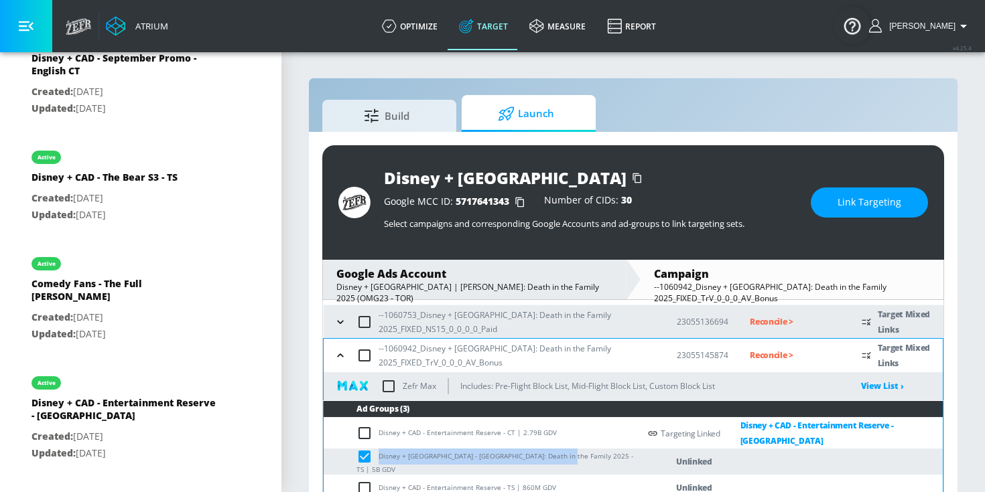
click at [866, 198] on span "Link Targeting" at bounding box center [870, 202] width 64 height 17
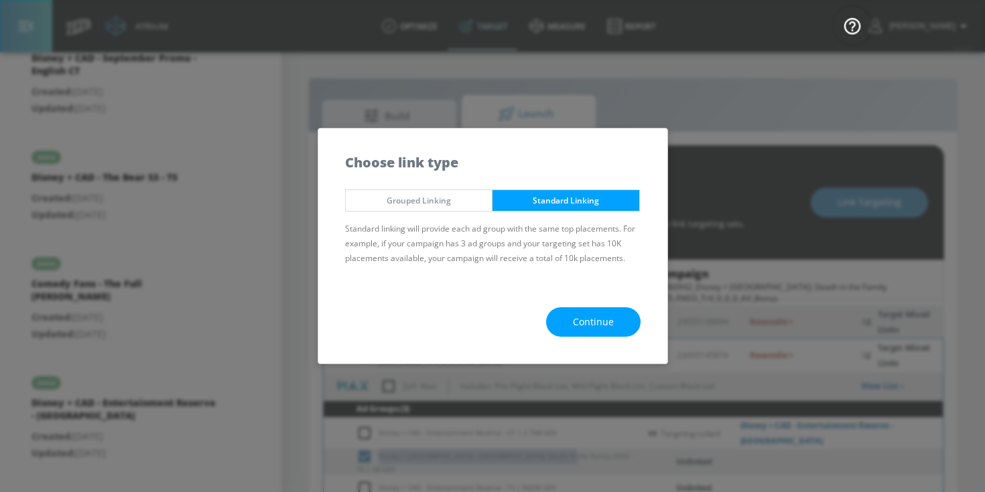
click at [589, 320] on span "Continue" at bounding box center [593, 322] width 41 height 17
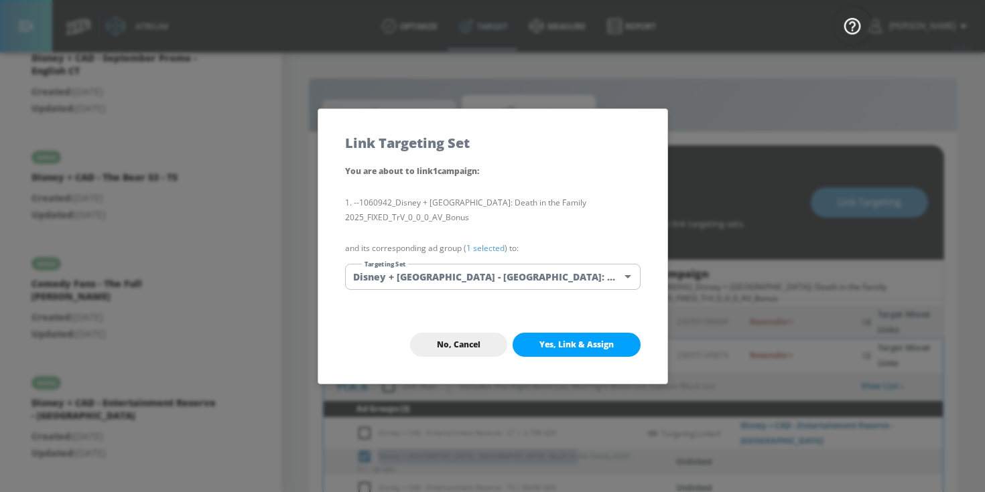
click at [494, 252] on link "1 selected" at bounding box center [485, 248] width 38 height 11
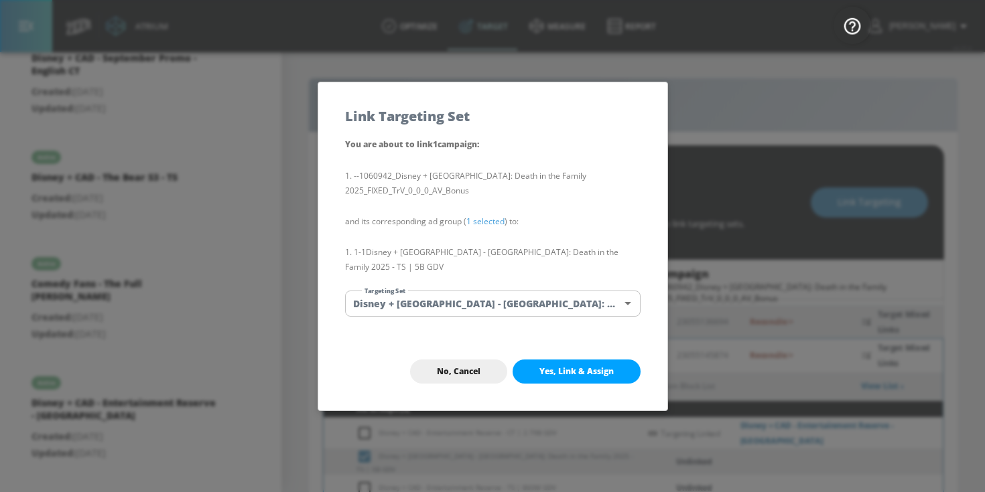
click at [487, 290] on body "Atrium optimize Target measure Report optimize Target measure Report v 4.25.4 […" at bounding box center [492, 256] width 985 height 512
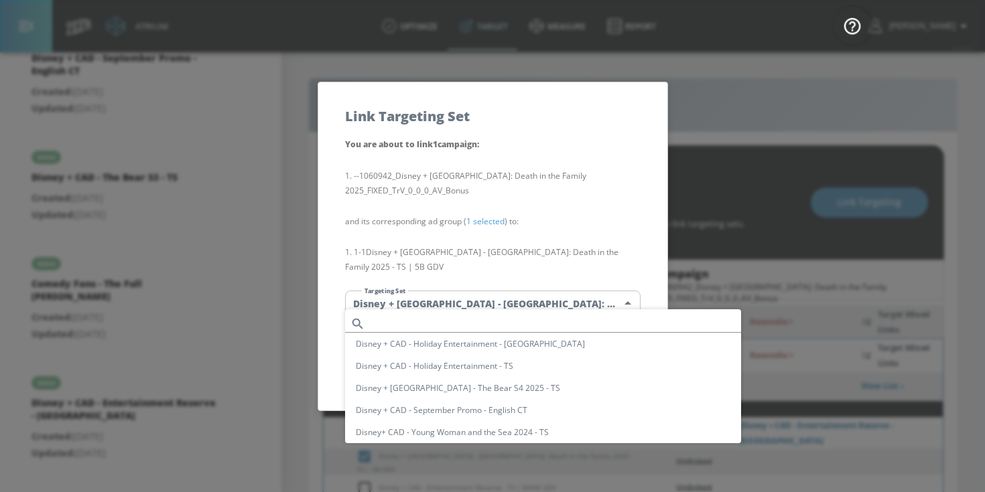
scroll to position [277, 0]
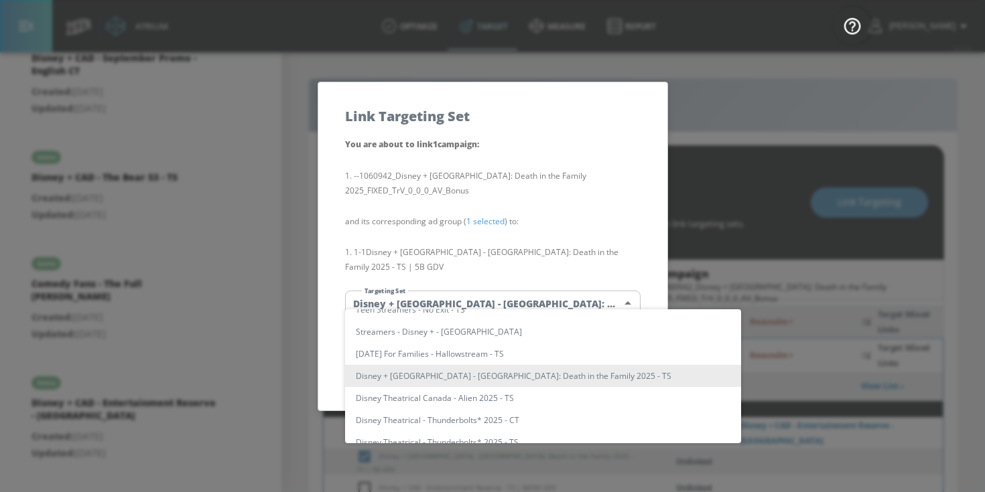
click at [494, 377] on li "Disney + [GEOGRAPHIC_DATA] - [GEOGRAPHIC_DATA]: Death in the Family 2025 - TS" at bounding box center [543, 376] width 396 height 22
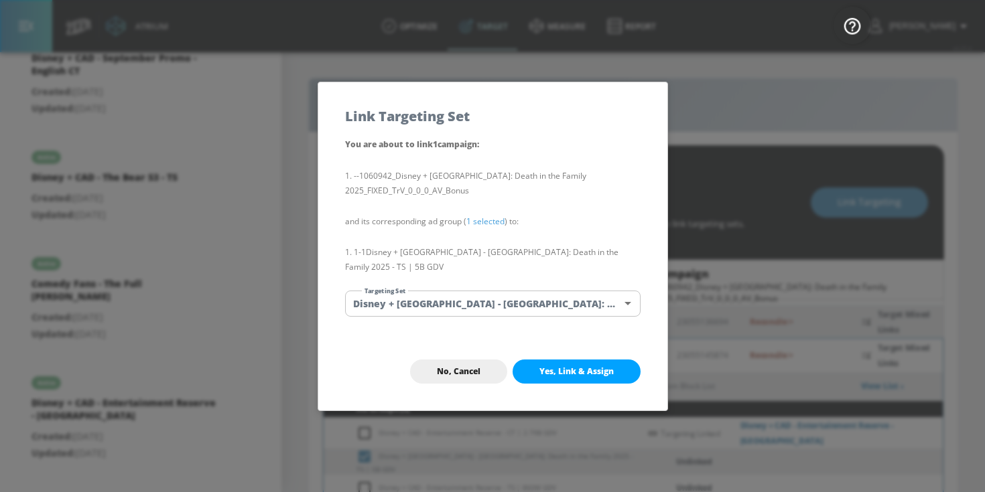
click at [559, 367] on span "Yes, Link & Assign" at bounding box center [576, 372] width 74 height 11
checkbox input "false"
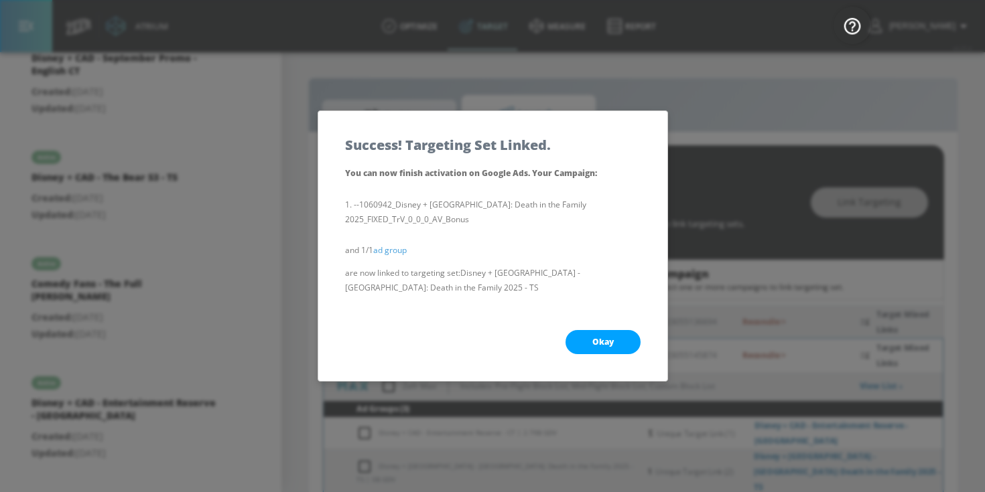
click at [580, 342] on button "Okay" at bounding box center [603, 342] width 75 height 24
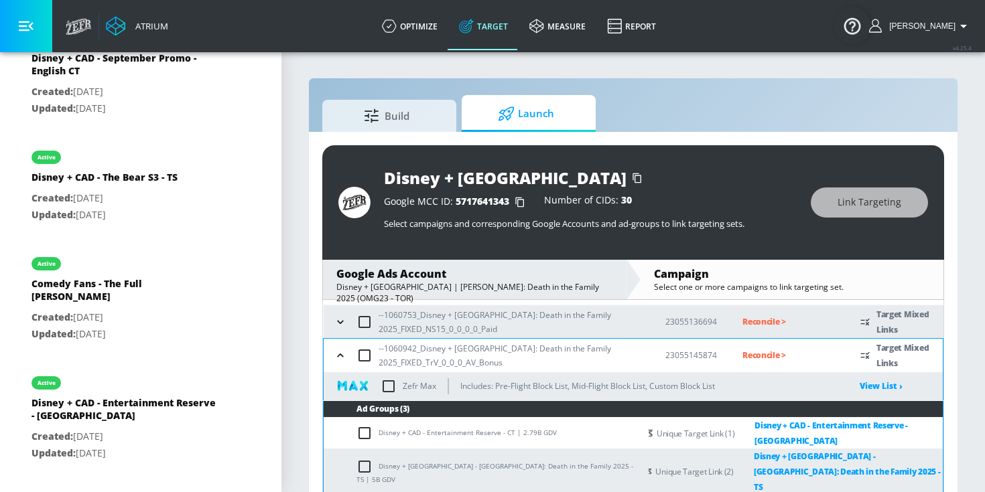
scroll to position [69, 0]
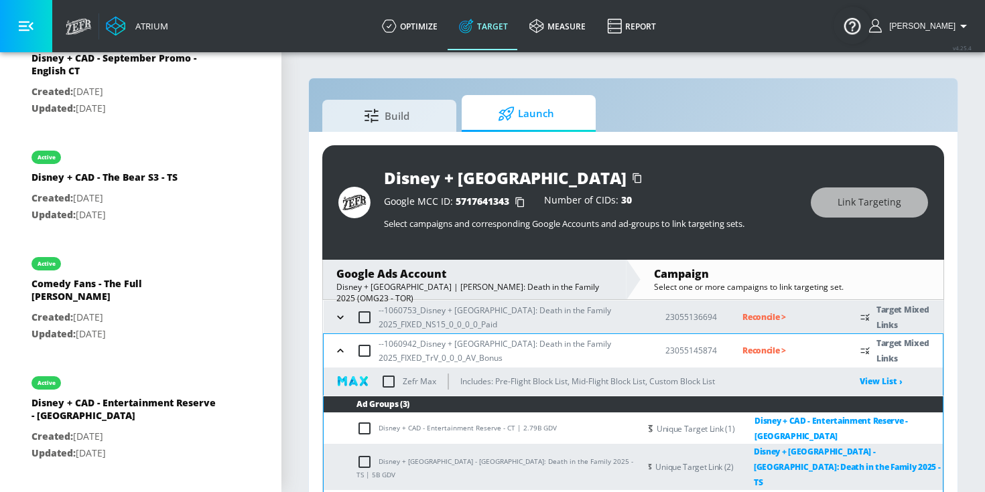
drag, startPoint x: 379, startPoint y: 480, endPoint x: 509, endPoint y: 478, distance: 130.7
copy td "Disney + CAD - Entertainment Reserve - TS"
checkbox input "true"
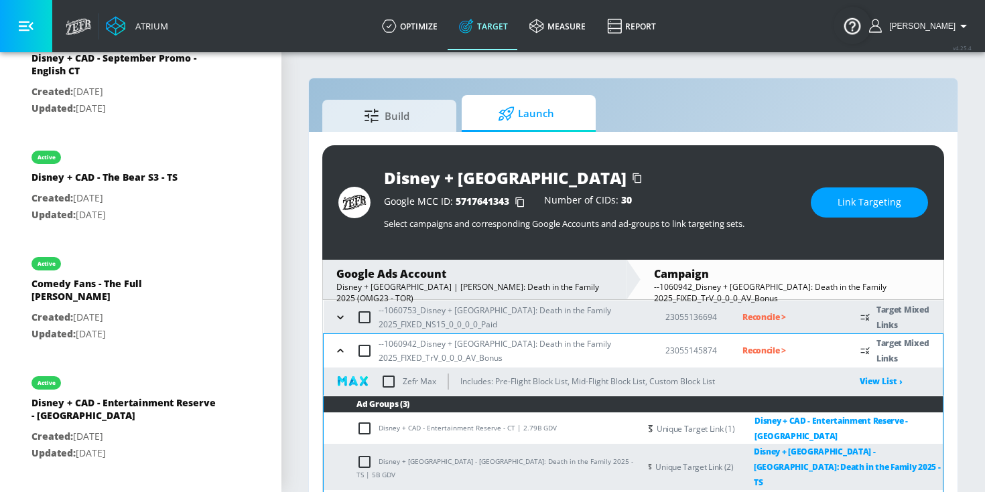
click at [848, 201] on span "Link Targeting" at bounding box center [870, 202] width 64 height 17
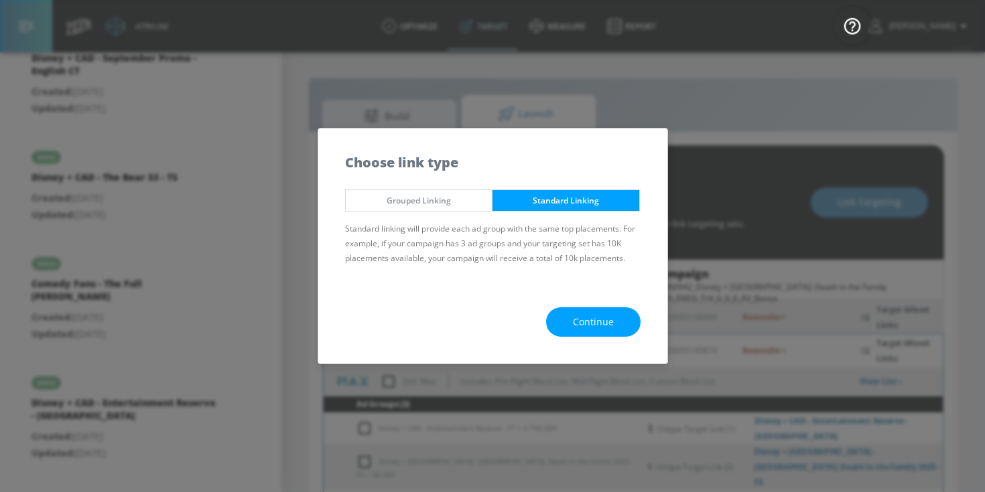
click at [584, 316] on span "Continue" at bounding box center [593, 322] width 41 height 17
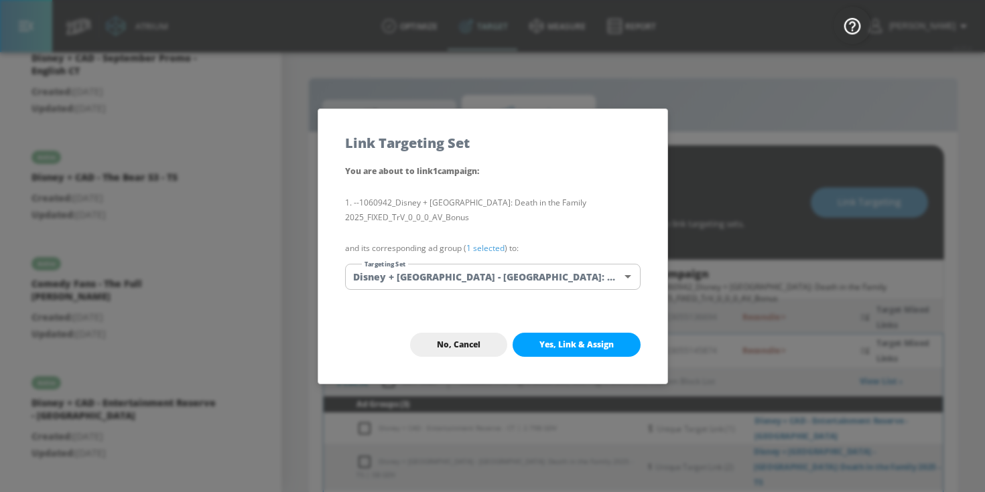
click at [488, 250] on link "1 selected" at bounding box center [485, 248] width 38 height 11
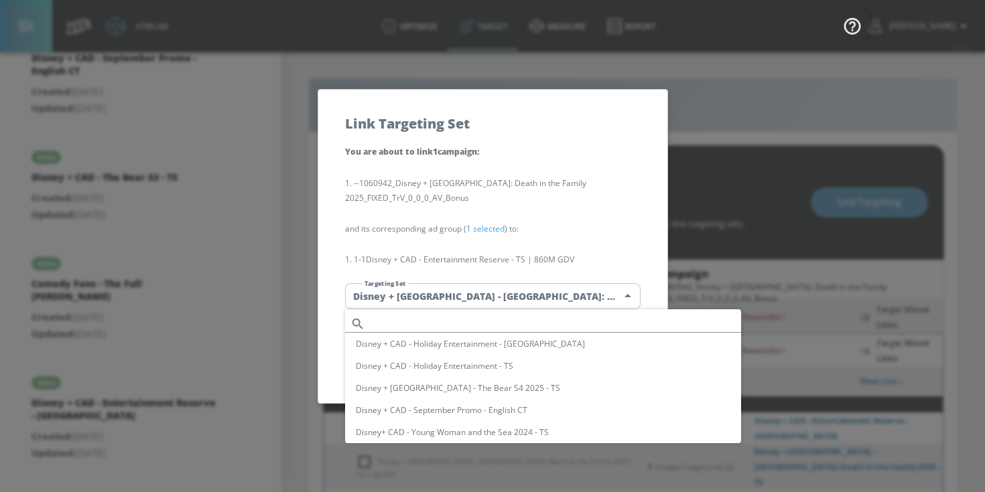
click at [488, 295] on body "Atrium optimize Target measure Report optimize Target measure Report v 4.25.4 […" at bounding box center [492, 256] width 985 height 512
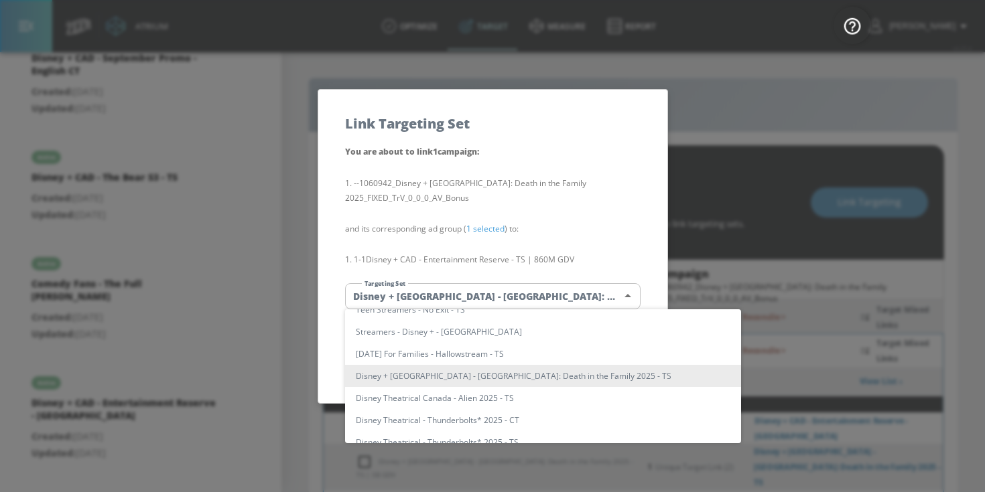
scroll to position [918, 0]
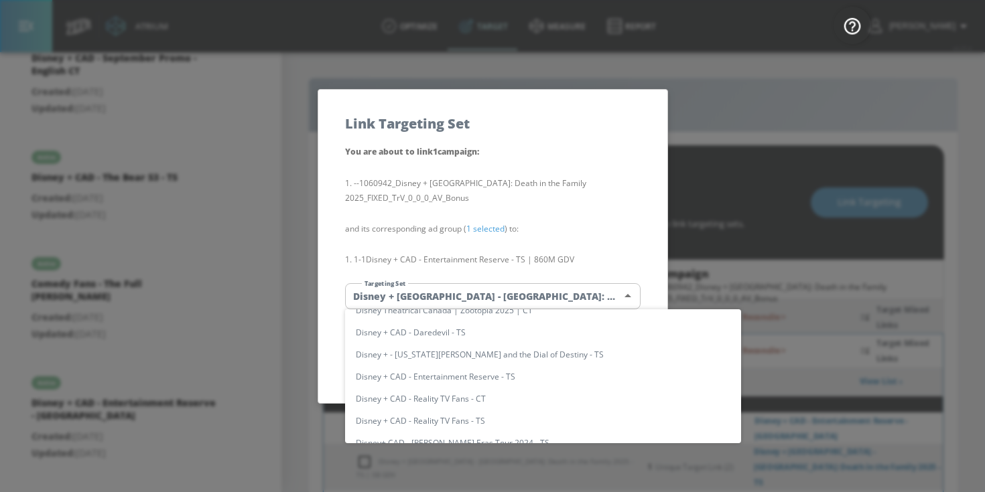
click at [486, 379] on li "Disney + CAD - Entertainment Reserve - TS" at bounding box center [543, 377] width 396 height 22
type input "06319426-4131-4544-aace-cc404e039be4"
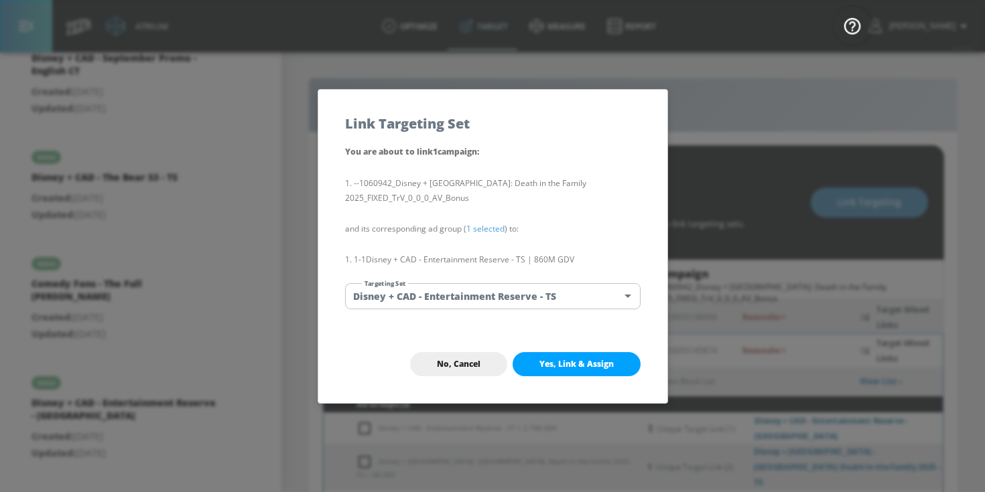
click at [553, 360] on span "Yes, Link & Assign" at bounding box center [576, 364] width 74 height 11
checkbox input "false"
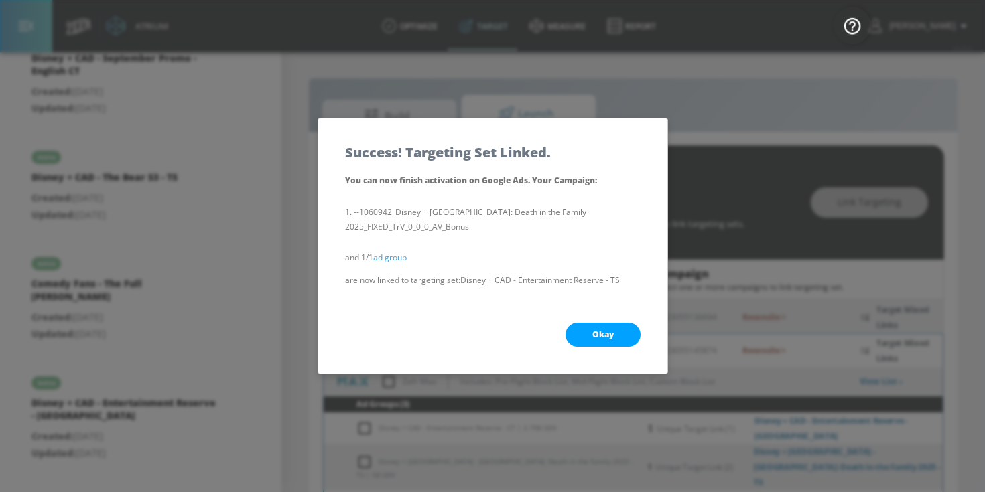
click at [592, 352] on div "Okay" at bounding box center [492, 335] width 349 height 78
click at [599, 338] on span "Okay" at bounding box center [602, 335] width 21 height 11
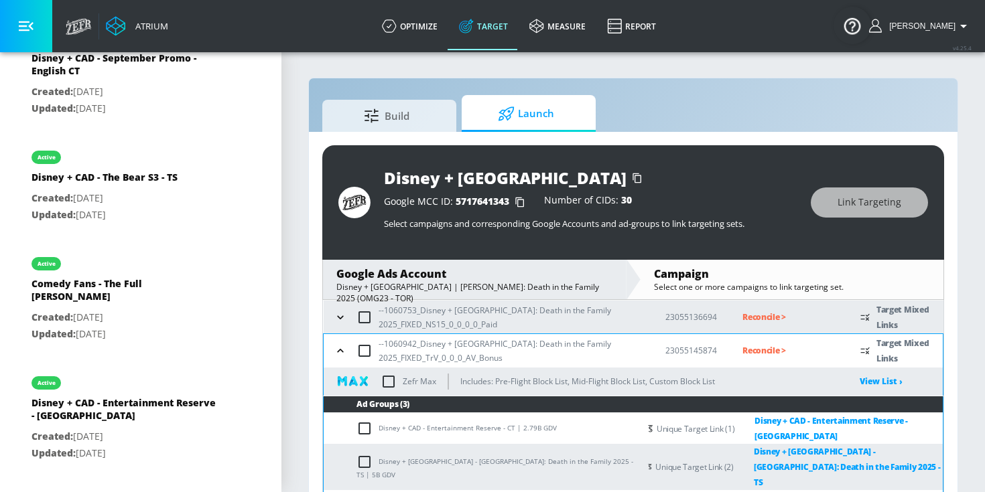
scroll to position [19, 0]
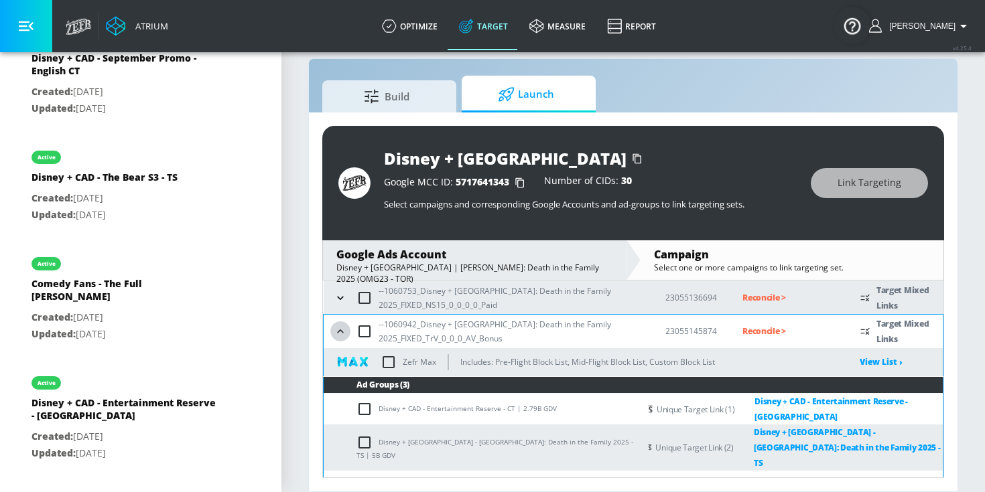
click at [342, 328] on icon "button" at bounding box center [340, 331] width 13 height 13
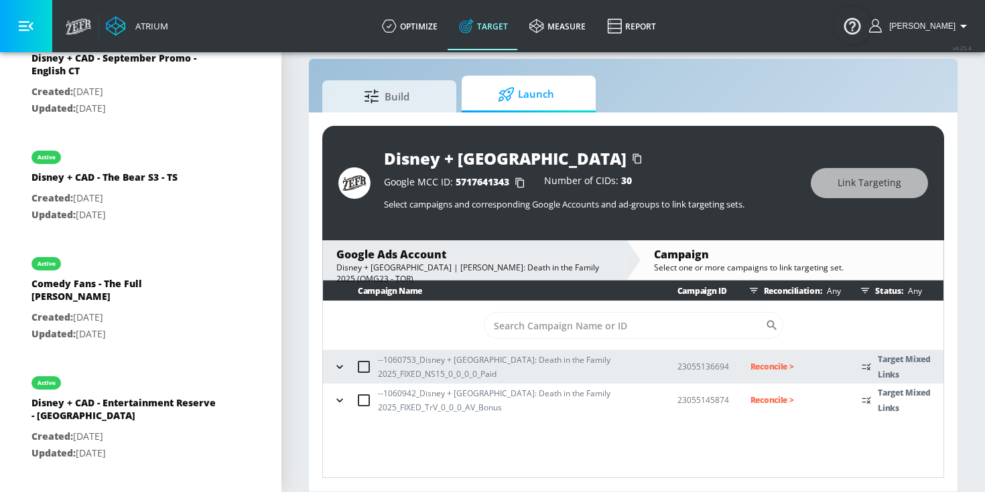
click at [765, 364] on p "Reconcile >" at bounding box center [795, 366] width 90 height 15
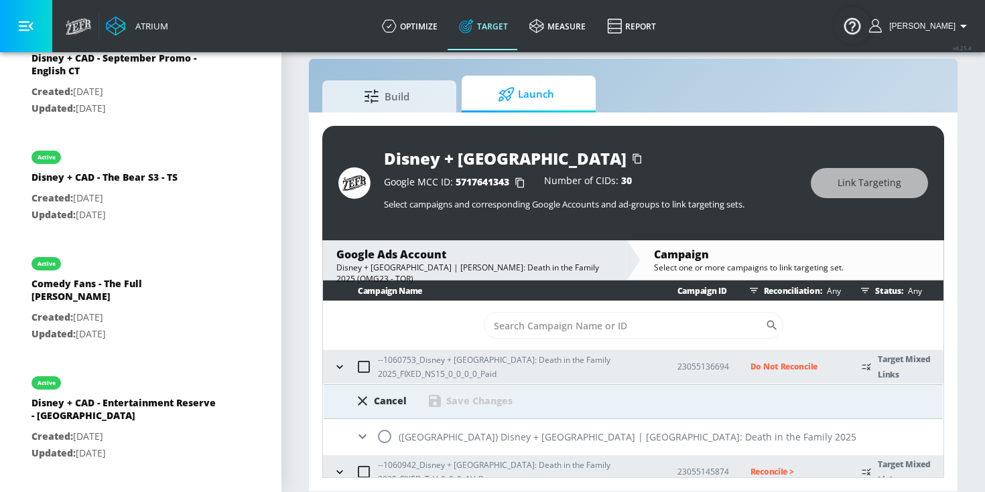
click at [383, 440] on input "radio" at bounding box center [385, 437] width 28 height 28
radio input "true"
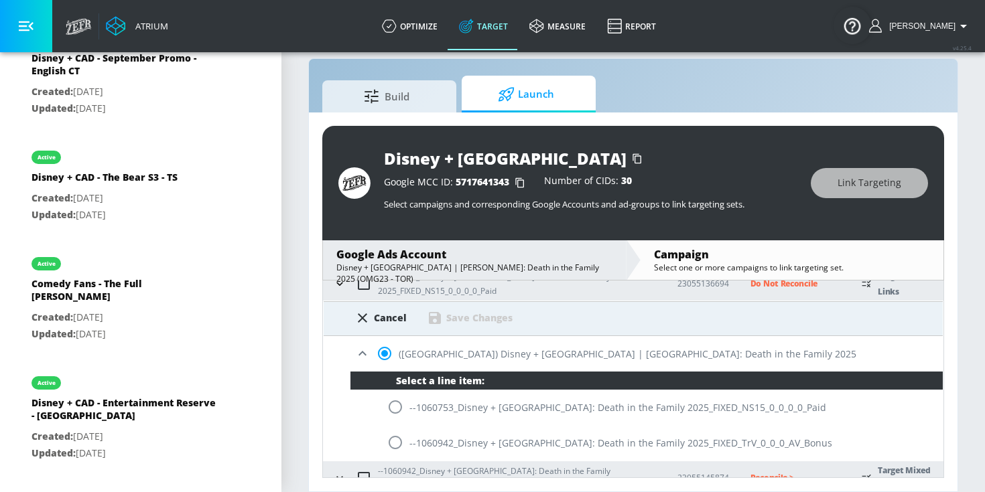
scroll to position [90, 0]
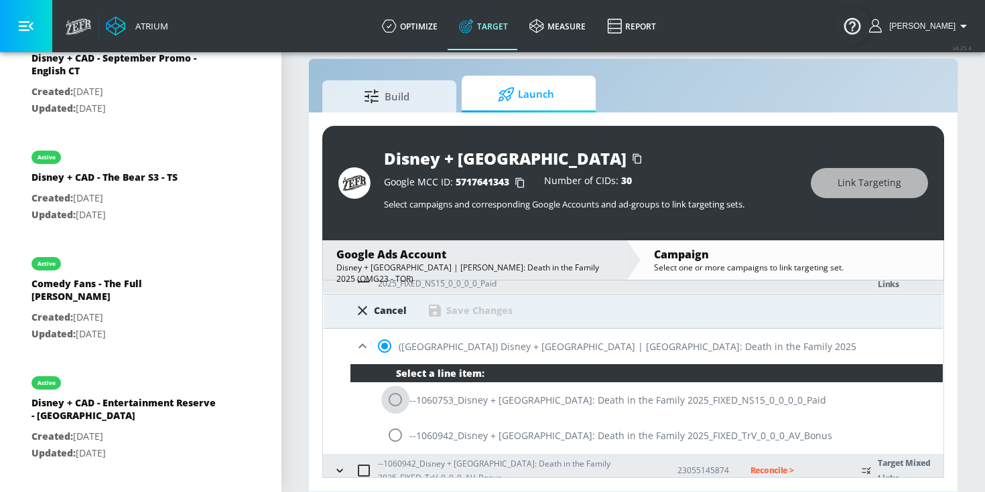
click at [399, 398] on input "radio" at bounding box center [395, 400] width 28 height 28
radio input "true"
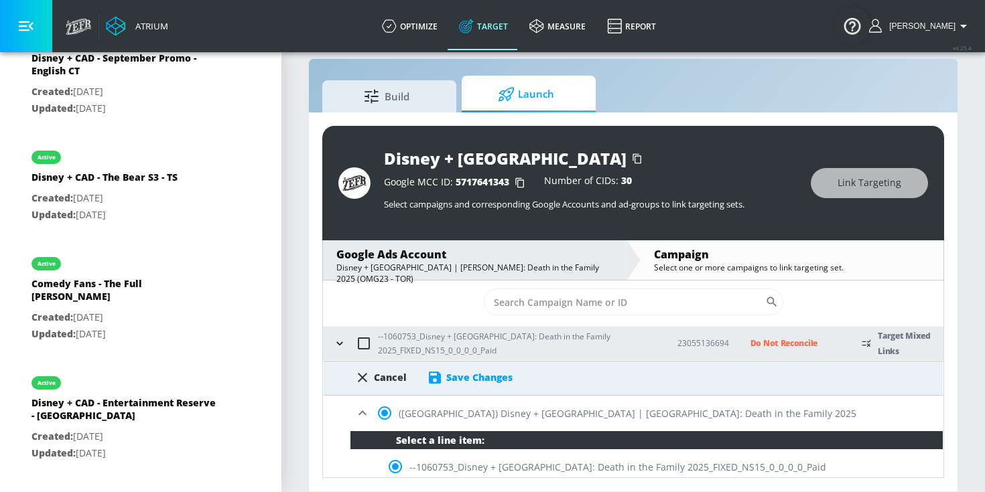
scroll to position [19, 0]
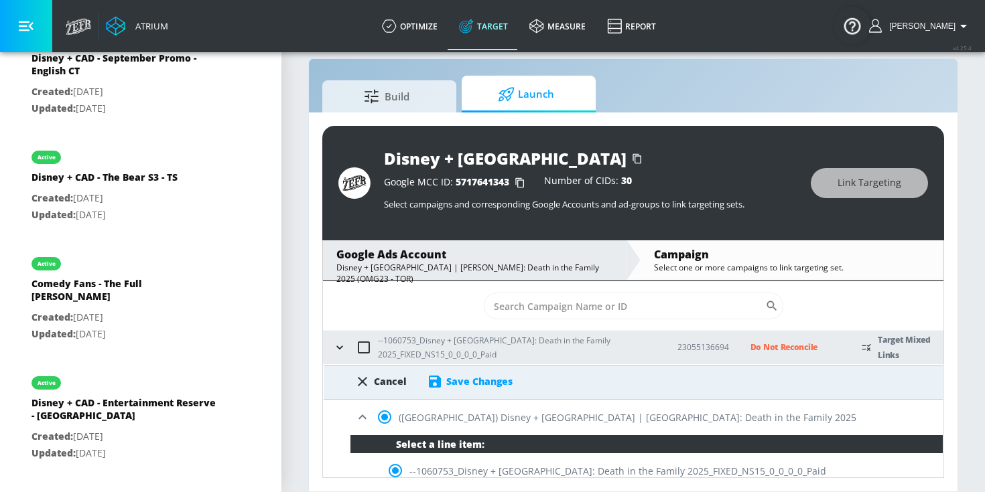
click at [463, 381] on div "Save Changes" at bounding box center [479, 381] width 66 height 13
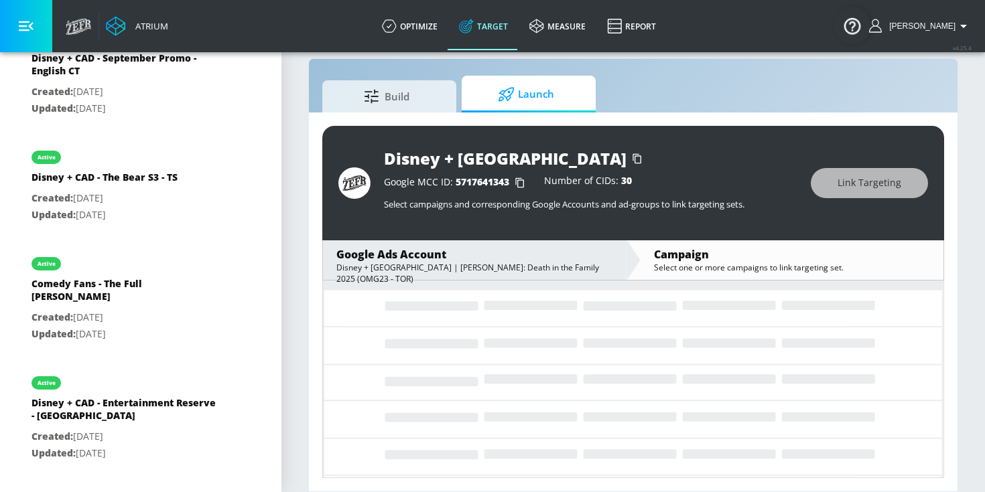
scroll to position [0, 0]
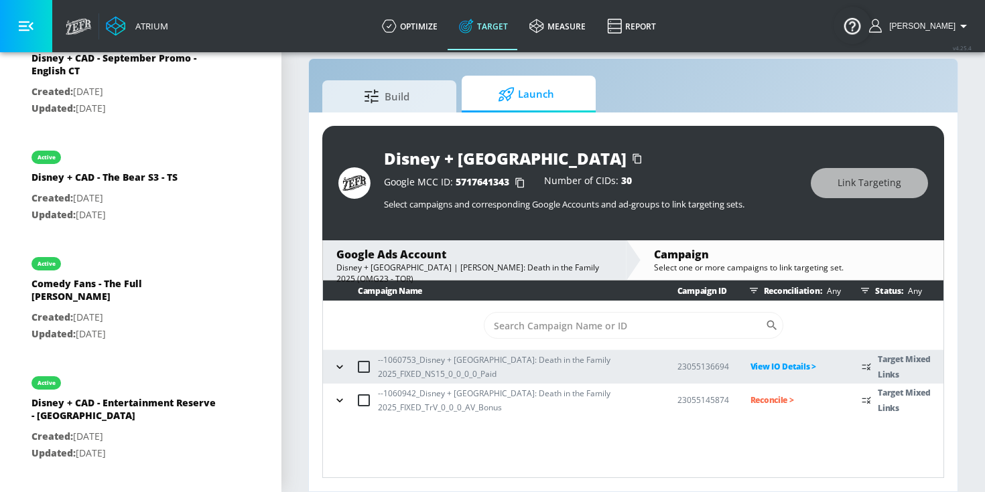
click at [777, 399] on p "Reconcile >" at bounding box center [795, 400] width 90 height 15
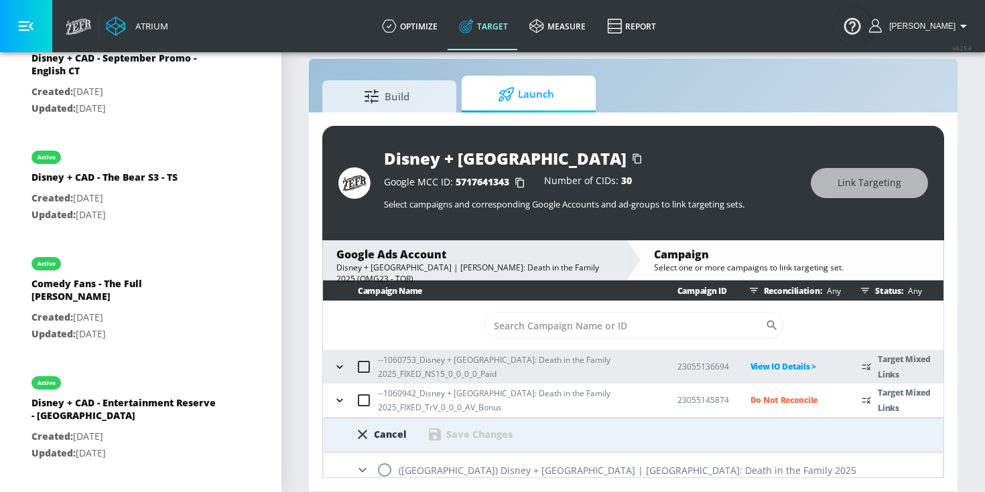
click at [387, 468] on input "radio" at bounding box center [385, 470] width 28 height 28
radio input "true"
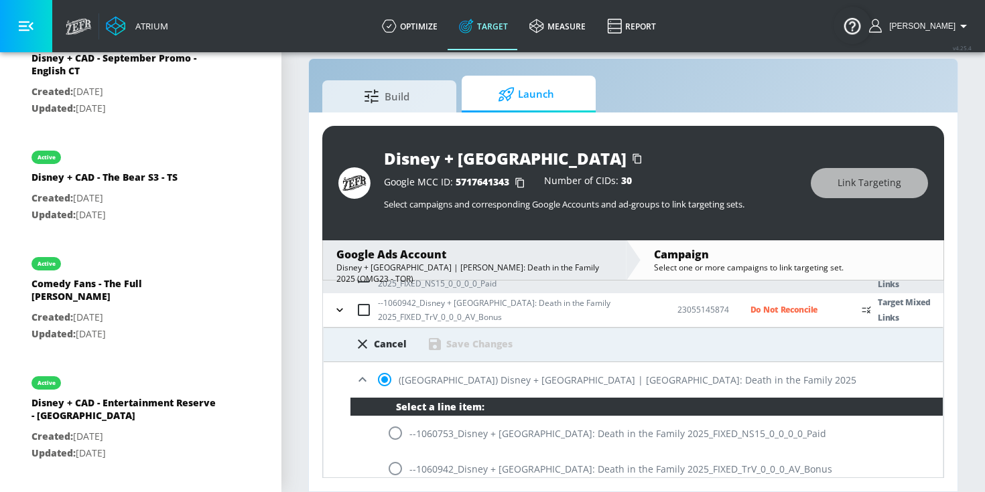
scroll to position [100, 0]
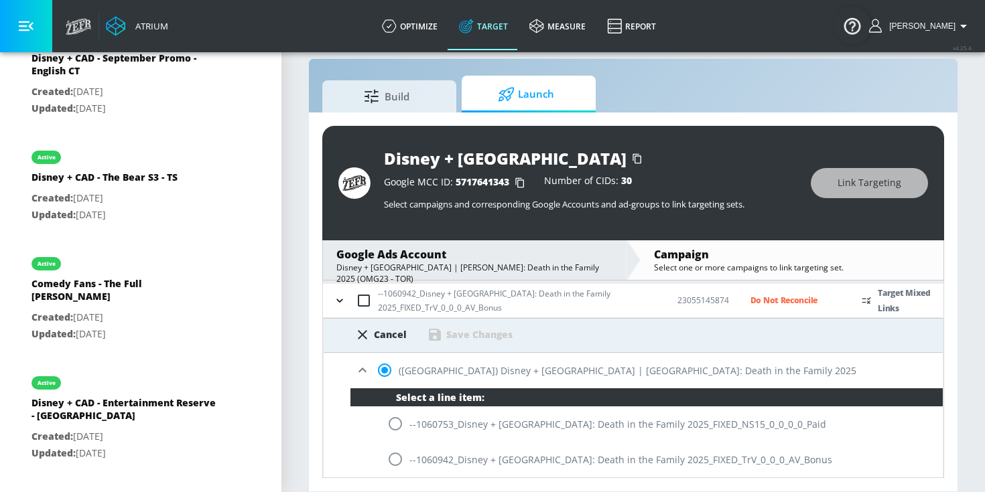
click at [396, 464] on input "radio" at bounding box center [395, 460] width 28 height 28
radio input "true"
click at [499, 333] on div "Save Changes" at bounding box center [479, 334] width 66 height 13
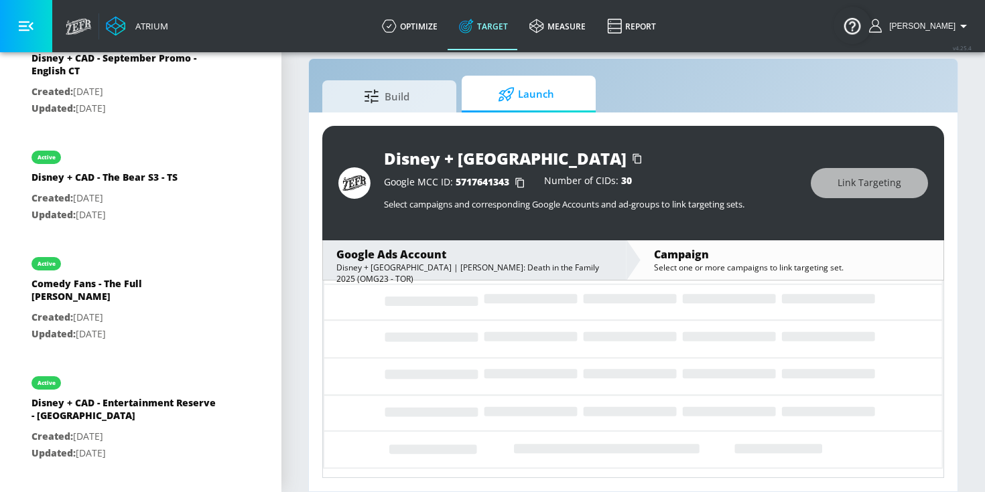
scroll to position [0, 0]
